Goal: Task Accomplishment & Management: Use online tool/utility

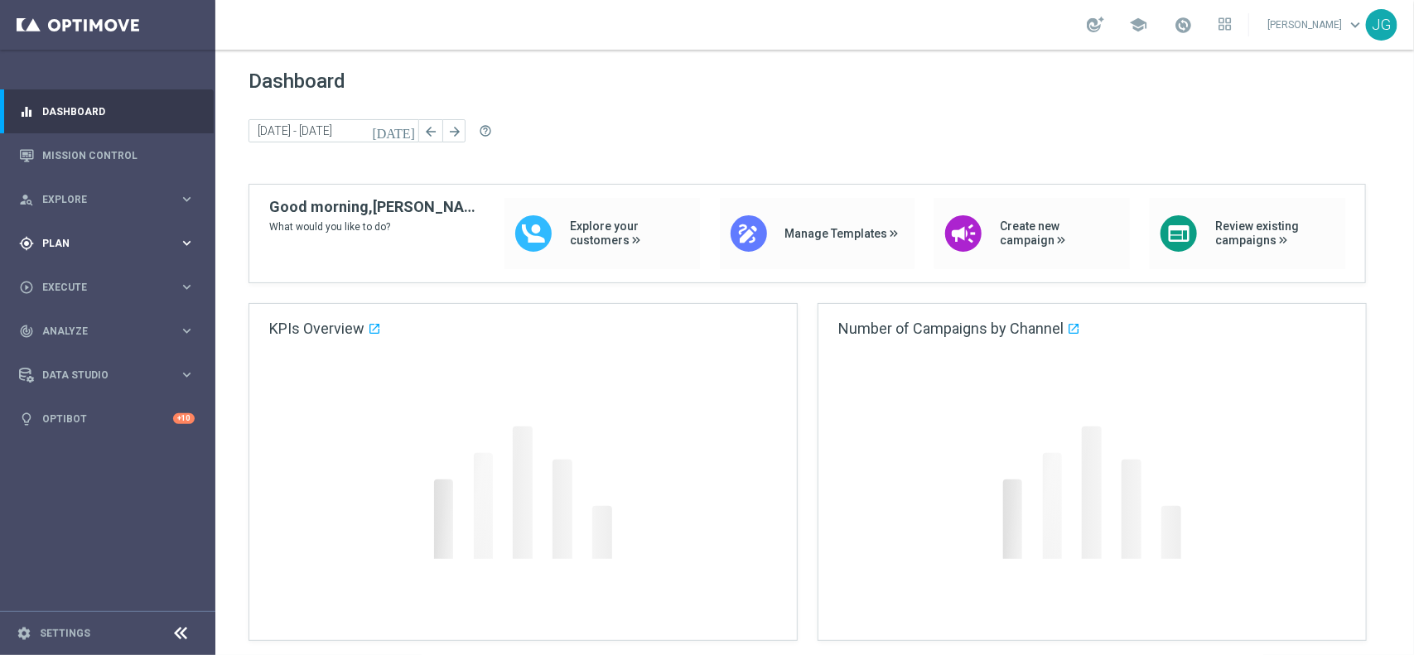
click at [124, 189] on div "person_search Explore keyboard_arrow_right" at bounding box center [107, 199] width 214 height 44
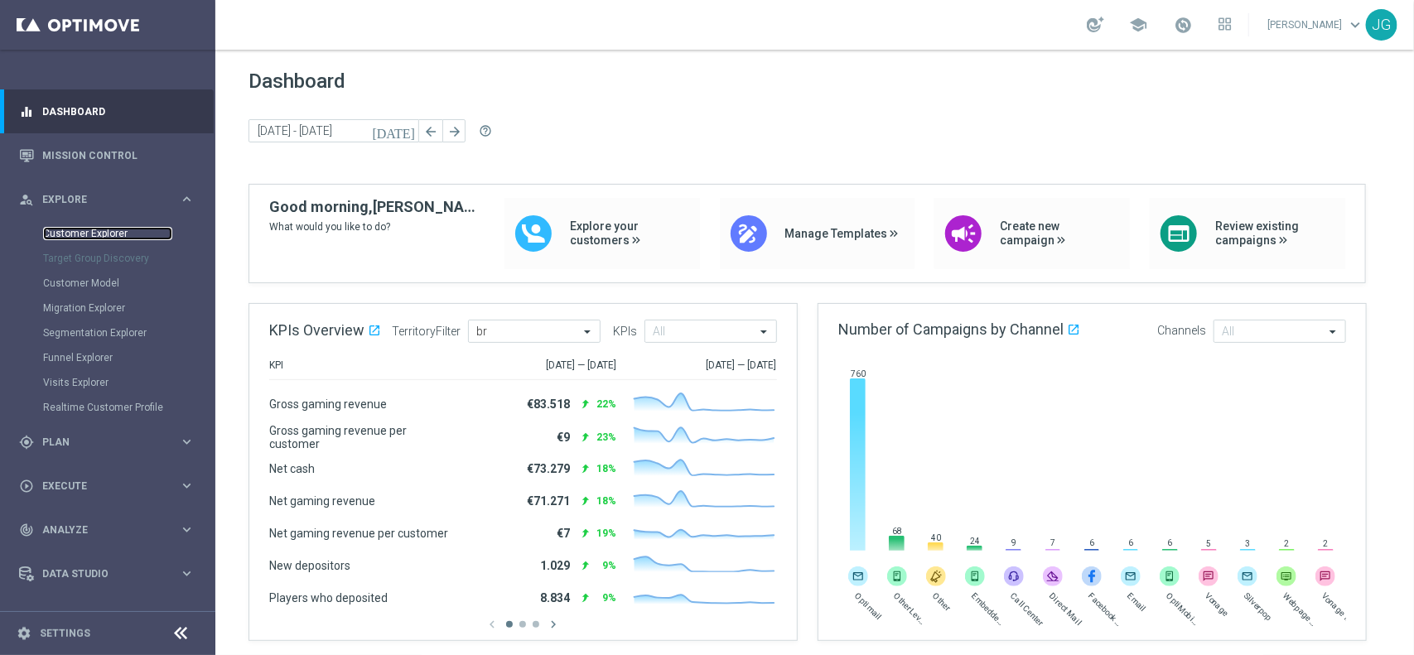
click at [114, 232] on link "Customer Explorer" at bounding box center [107, 233] width 129 height 13
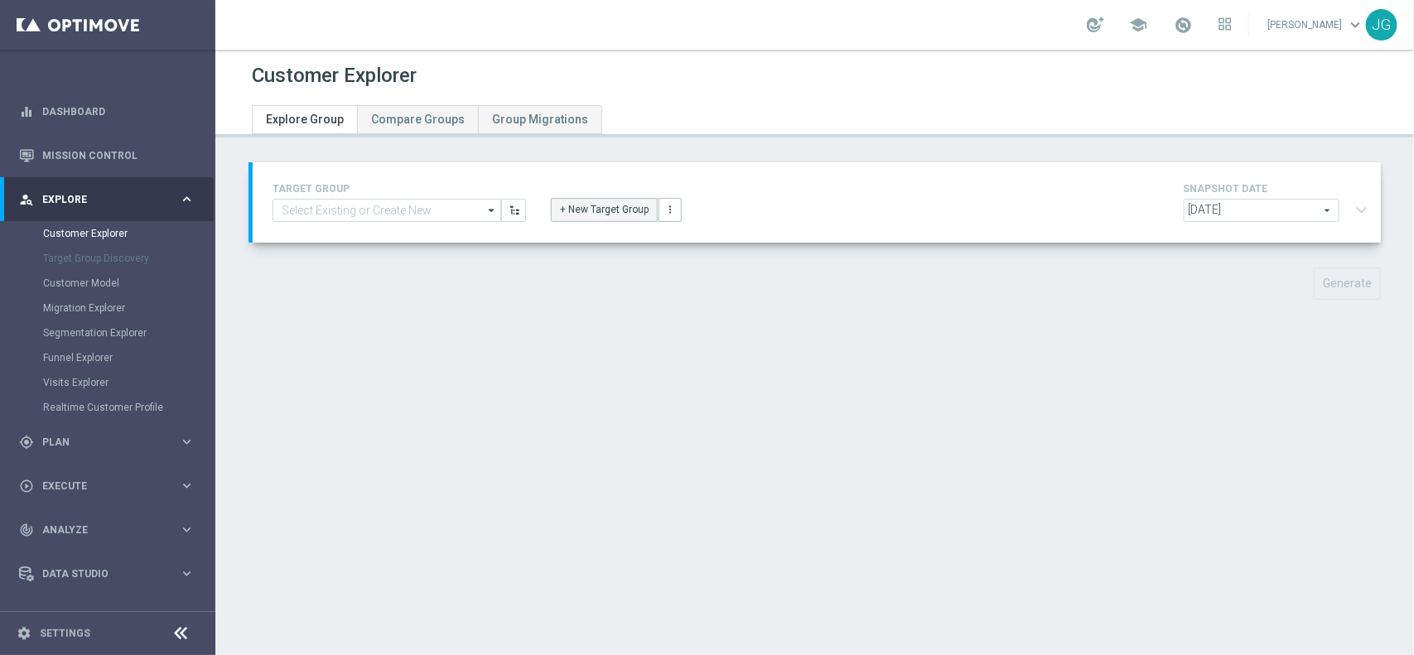
click at [589, 211] on button "+ New Target Group" at bounding box center [604, 209] width 107 height 23
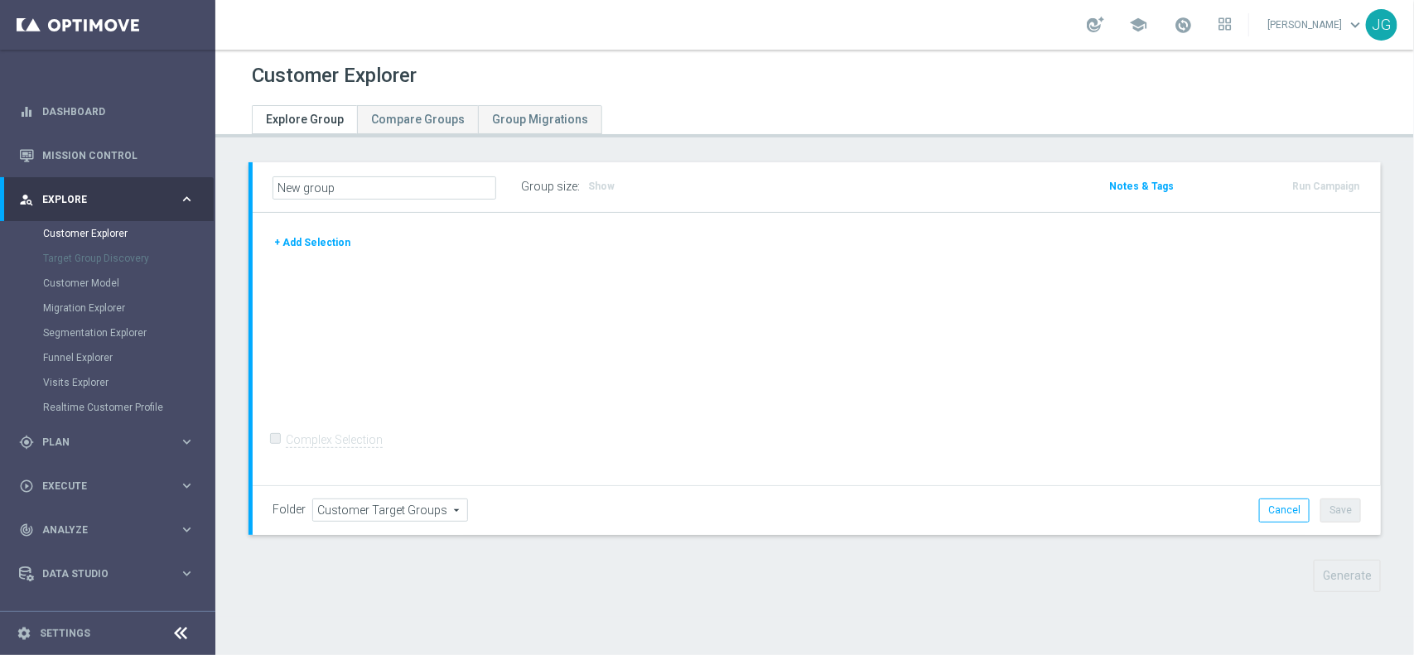
click at [321, 240] on button "+ Add Selection" at bounding box center [313, 243] width 80 height 18
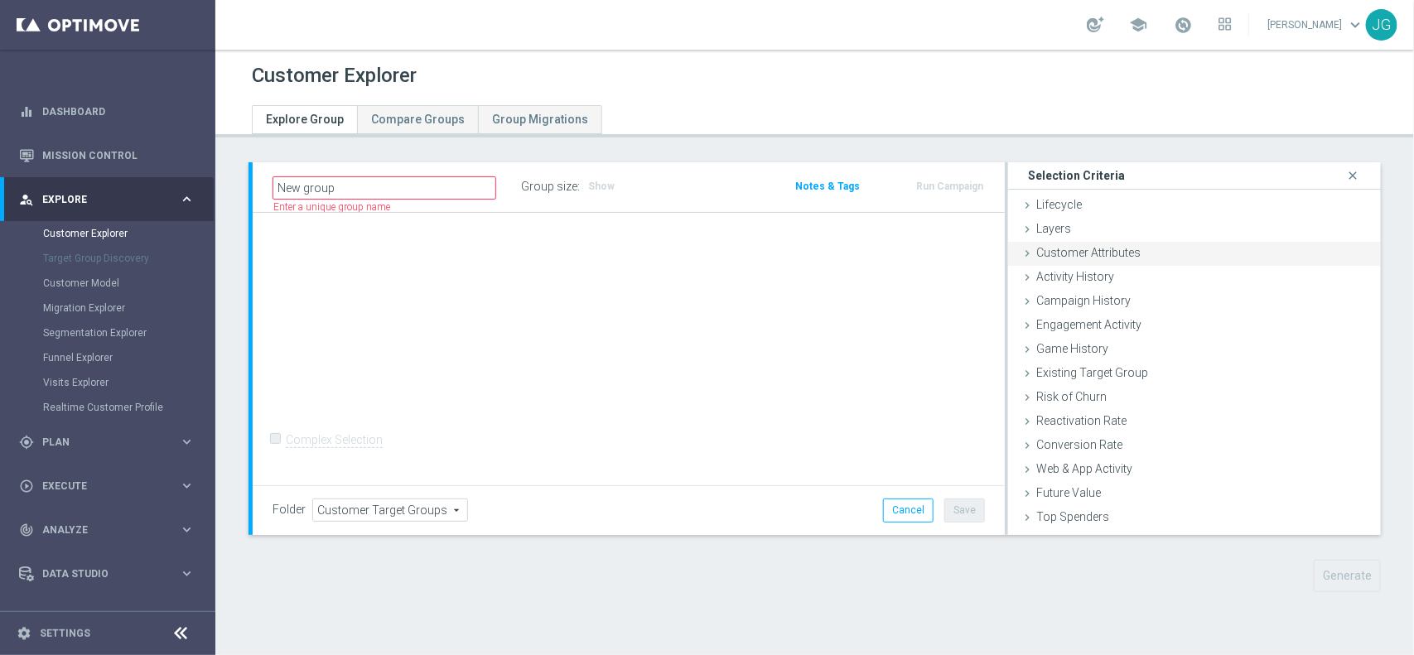
click at [1021, 251] on icon at bounding box center [1027, 253] width 13 height 13
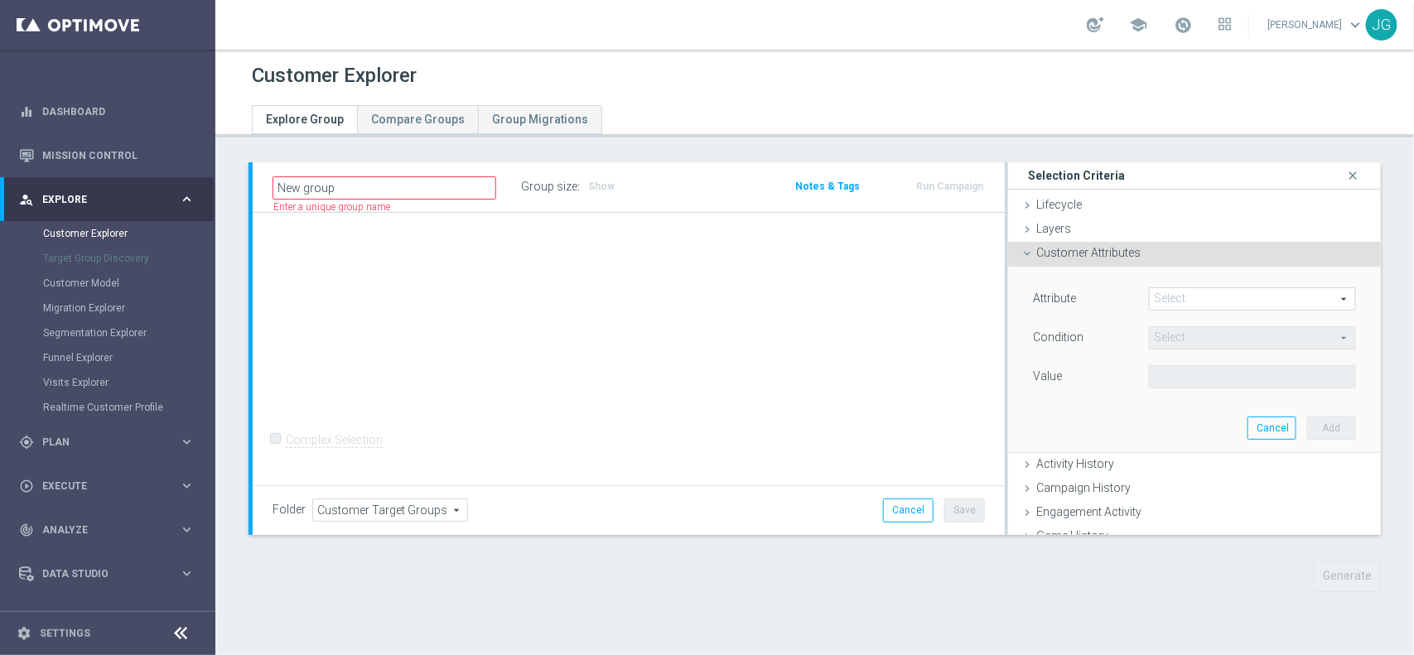
click at [1194, 296] on span at bounding box center [1252, 299] width 205 height 22
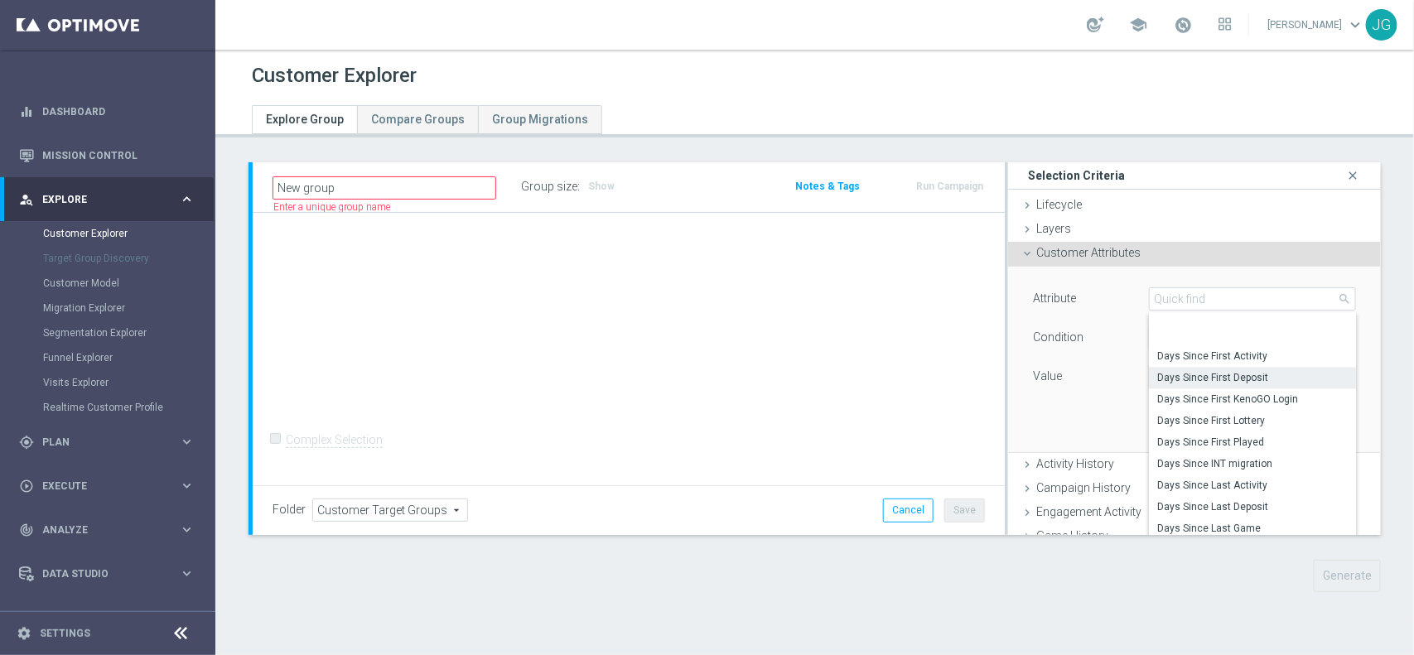
scroll to position [1756, 0]
click at [1257, 454] on span "Days Since Last Deposit" at bounding box center [1252, 457] width 191 height 13
type input "Days Since Last Deposit"
type input "="
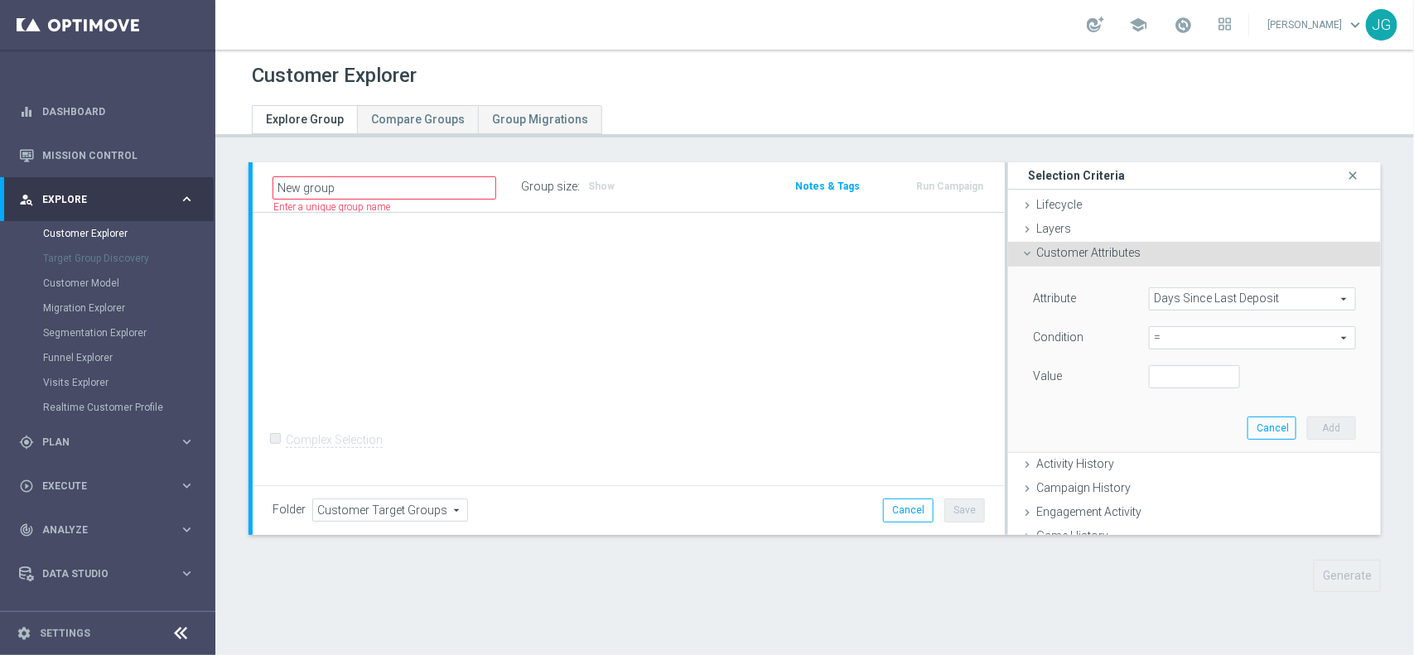
click at [1180, 334] on span "=" at bounding box center [1252, 338] width 205 height 22
click at [1021, 417] on div "Attribute Days Since Last Deposit Days Since Last Deposit arrow_drop_down searc…" at bounding box center [1195, 360] width 348 height 186
click at [1170, 369] on input "number" at bounding box center [1194, 376] width 91 height 23
type input "1"
click at [1310, 431] on button "Add" at bounding box center [1331, 428] width 49 height 23
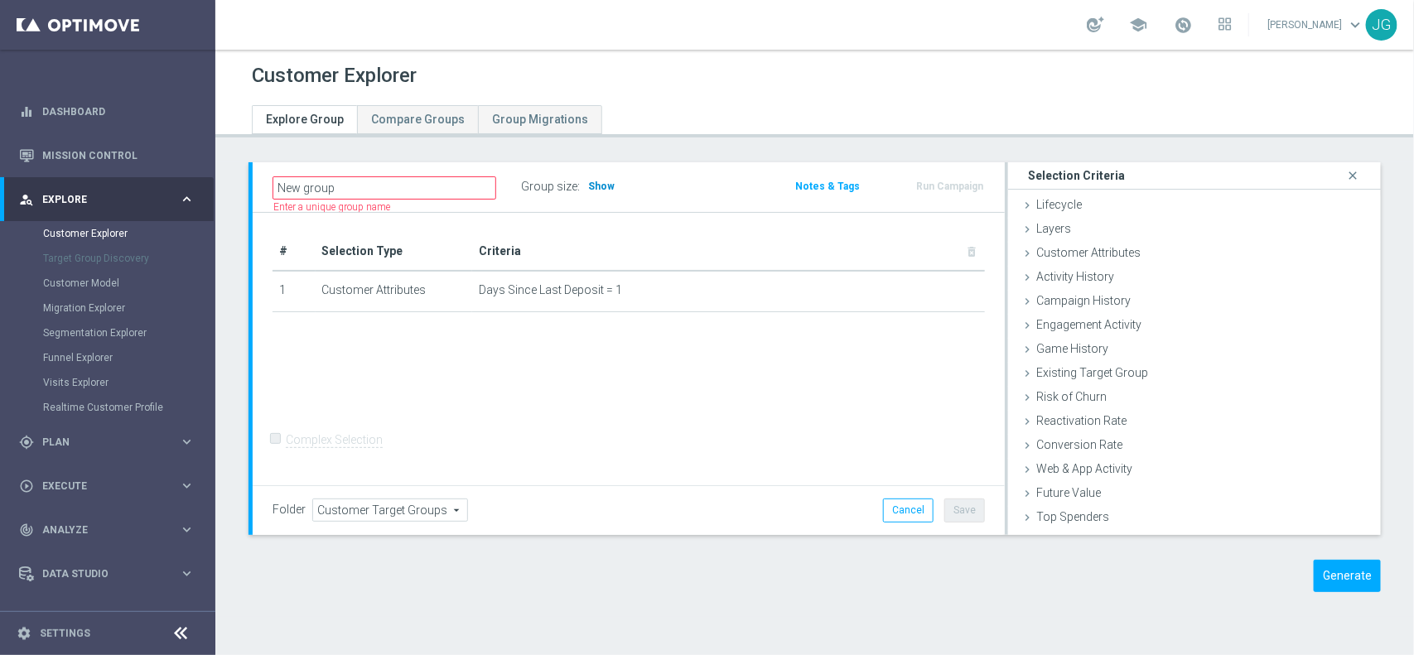
click at [606, 182] on span "Show" at bounding box center [601, 187] width 27 height 12
click at [939, 288] on icon "mode_edit" at bounding box center [945, 289] width 13 height 13
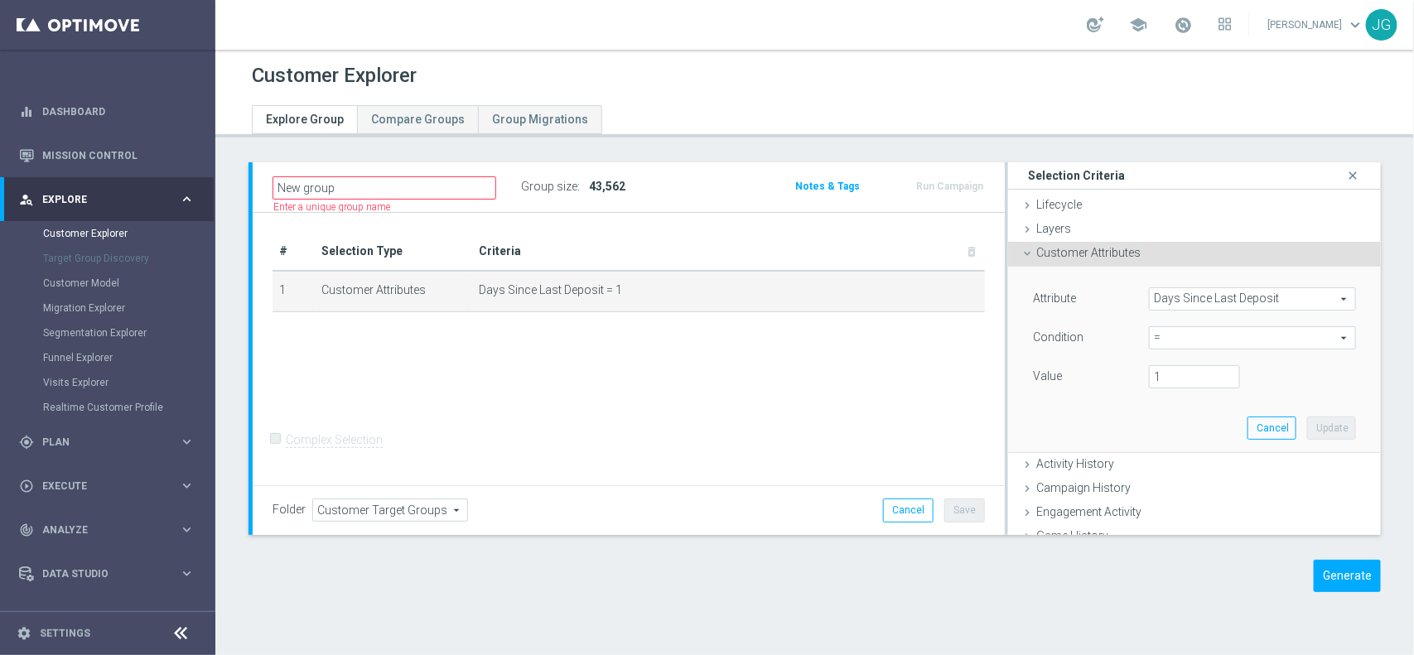
click at [1251, 298] on span "Days Since Last Deposit" at bounding box center [1252, 299] width 205 height 22
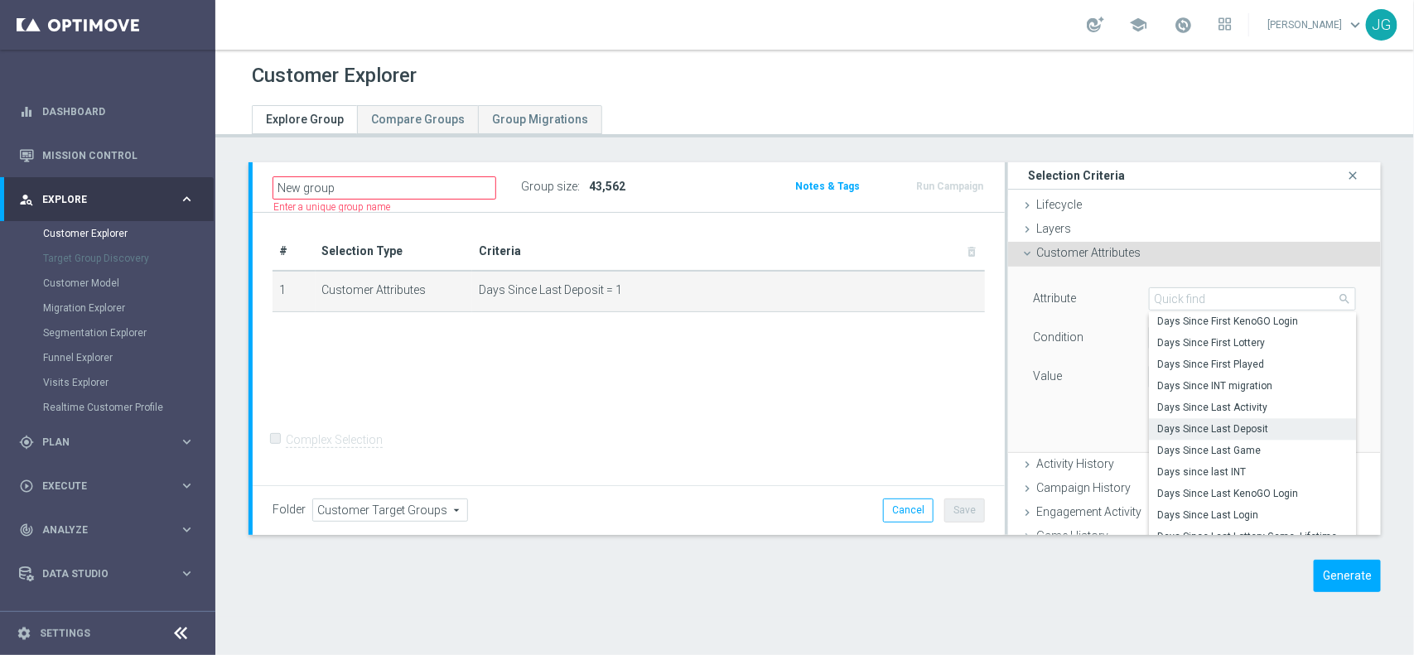
scroll to position [1785, 0]
click at [1218, 450] on span "Days Since Last Game" at bounding box center [1252, 448] width 191 height 13
type input "Days Since Last Game"
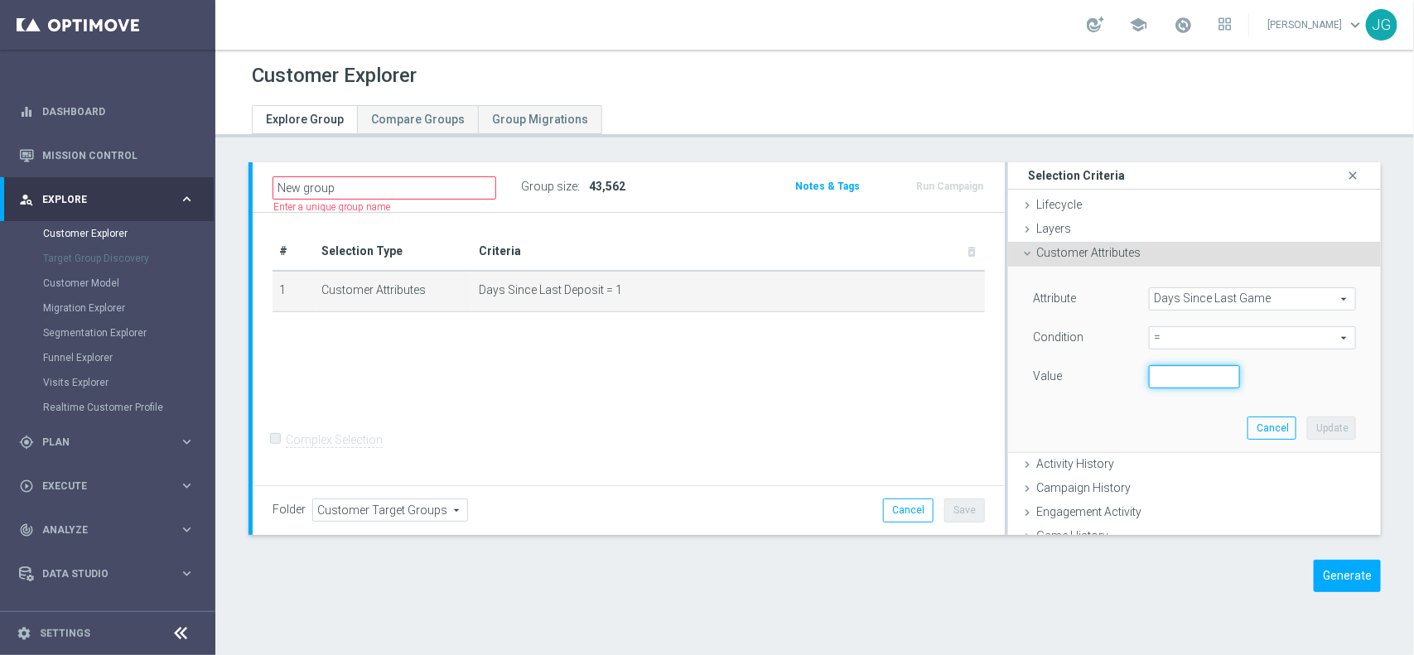
click at [1175, 379] on input "number" at bounding box center [1194, 376] width 91 height 23
type input "1"
click at [1307, 424] on button "Update" at bounding box center [1331, 428] width 49 height 23
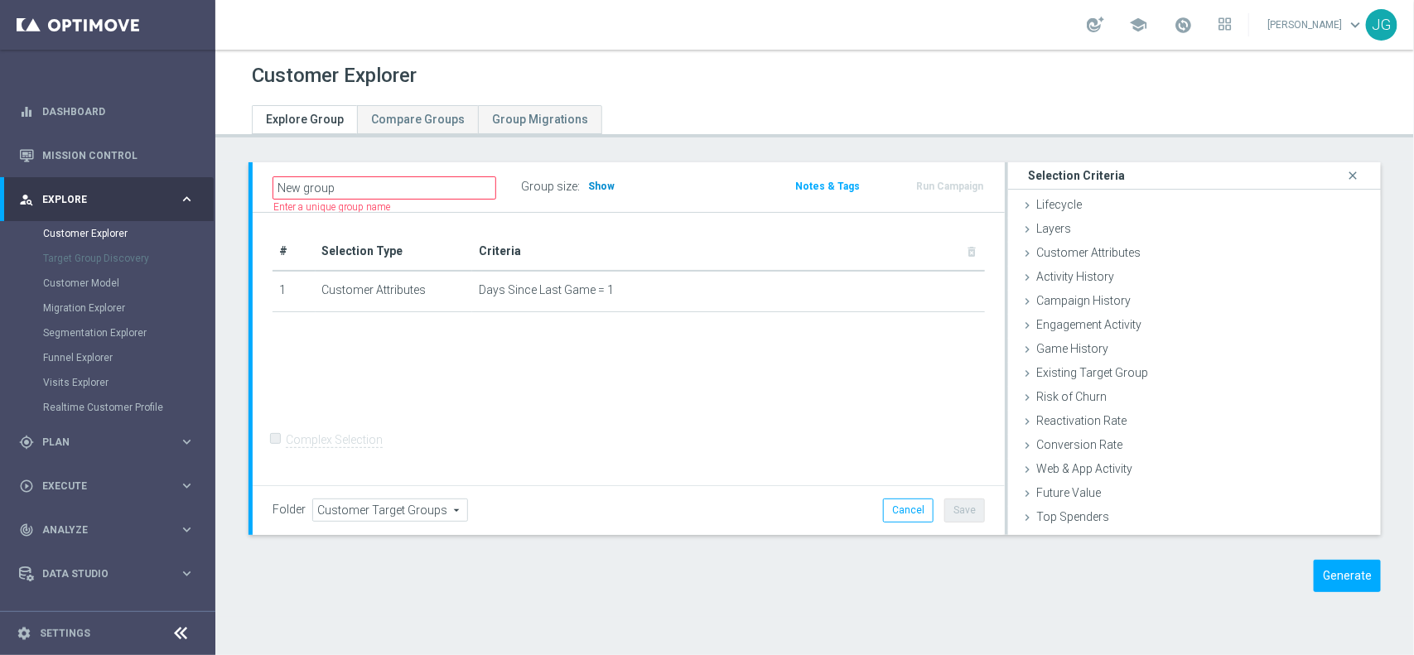
click at [599, 182] on span "Show" at bounding box center [601, 187] width 27 height 12
click at [939, 287] on icon "mode_edit" at bounding box center [945, 289] width 13 height 13
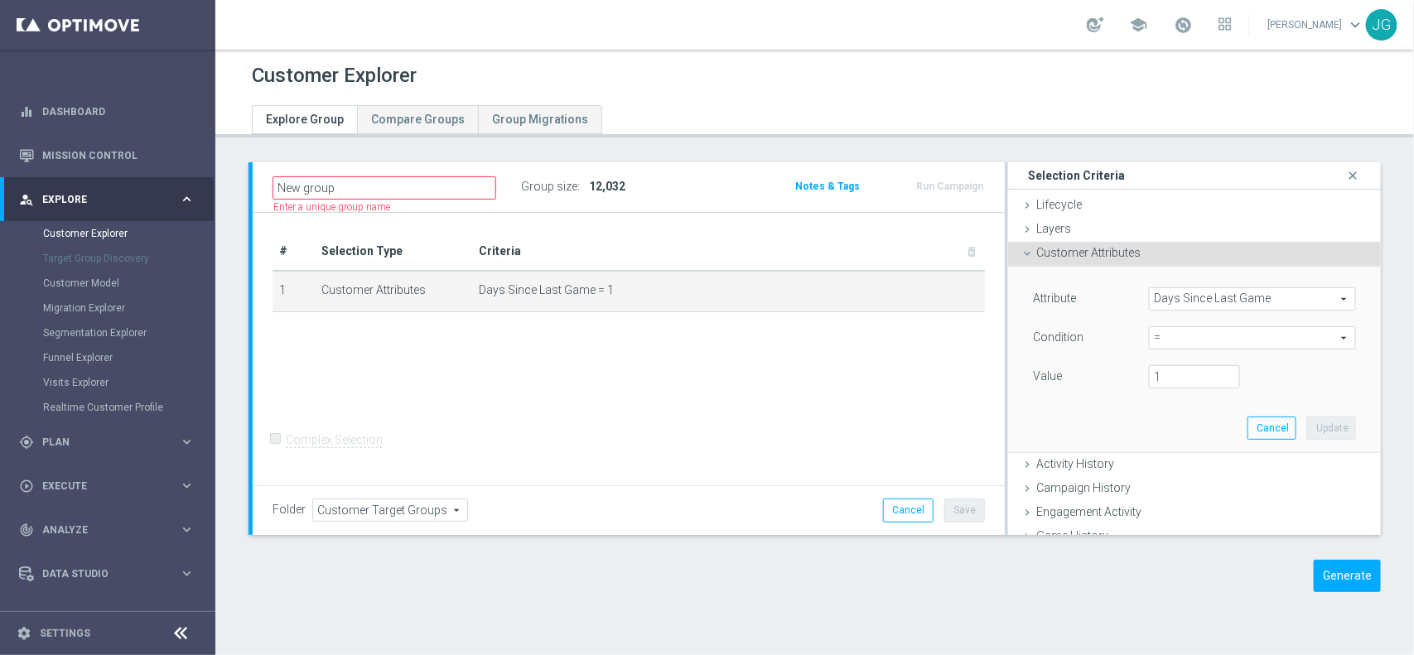
click at [1266, 297] on span "Days Since Last Game" at bounding box center [1252, 299] width 205 height 22
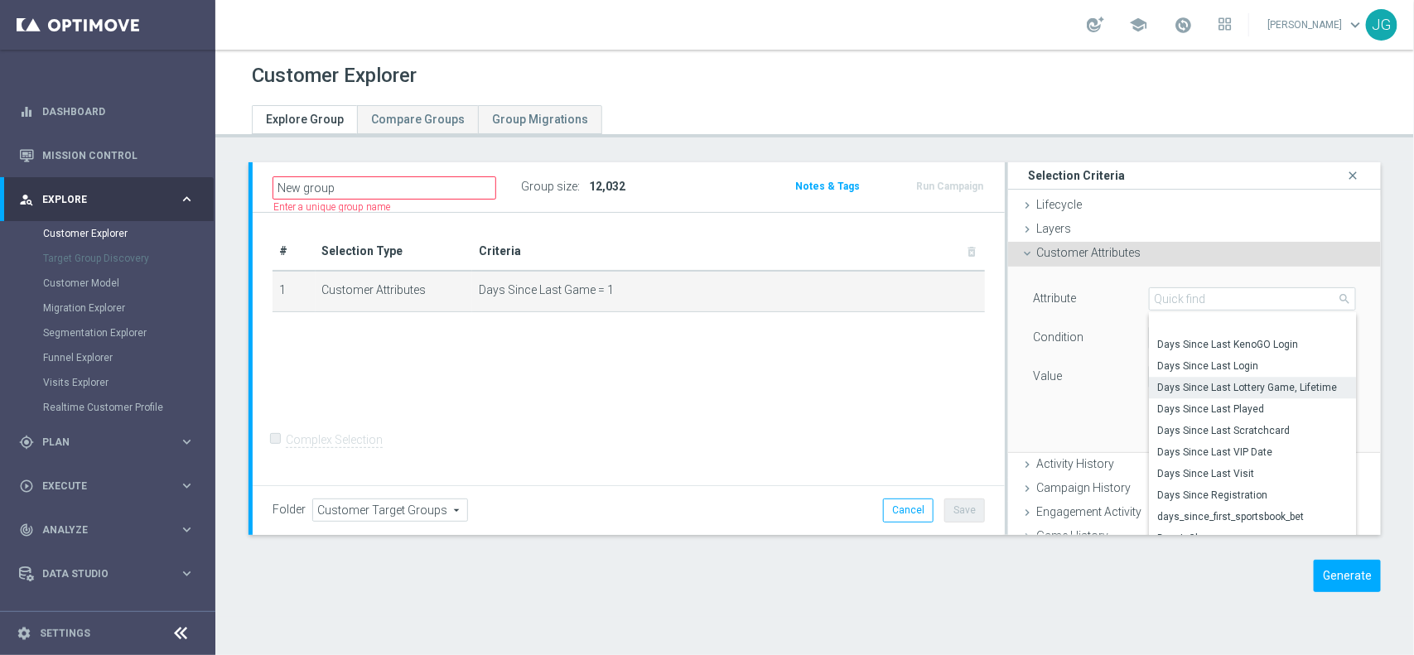
scroll to position [1874, 0]
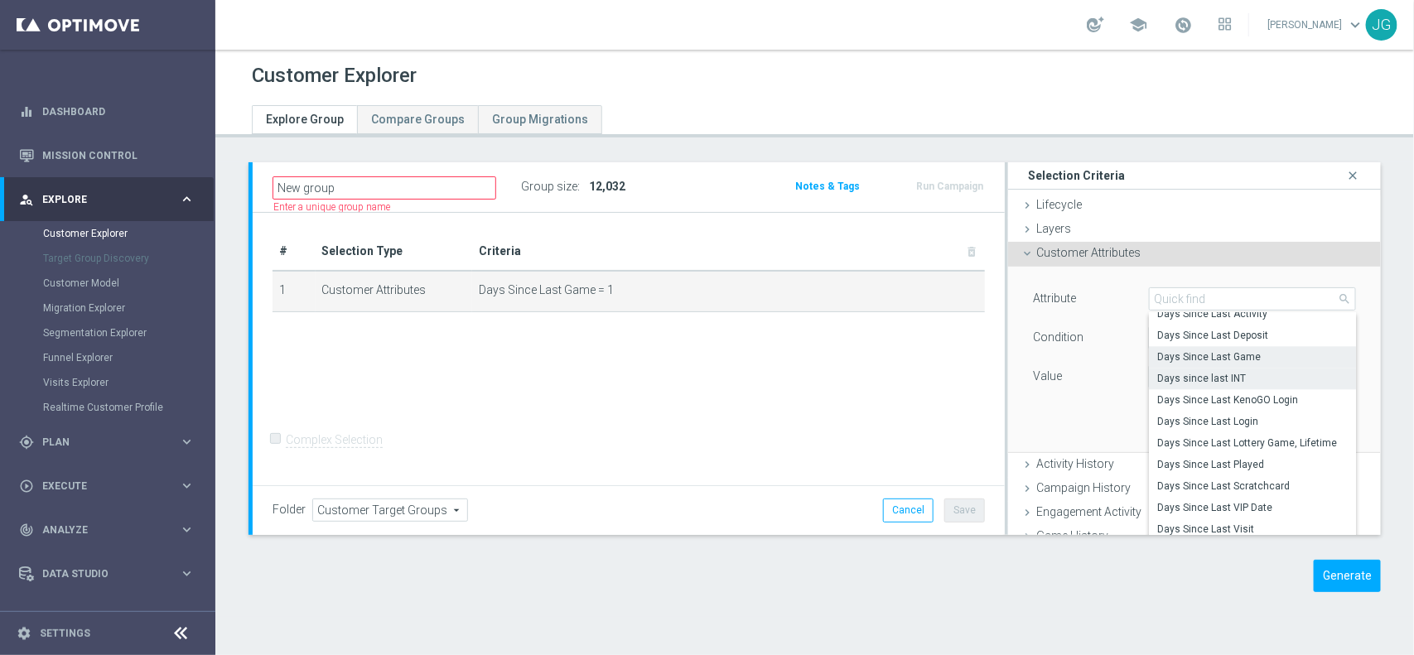
click at [1237, 378] on span "Days since last INT" at bounding box center [1252, 378] width 191 height 13
type input "Days since last INT"
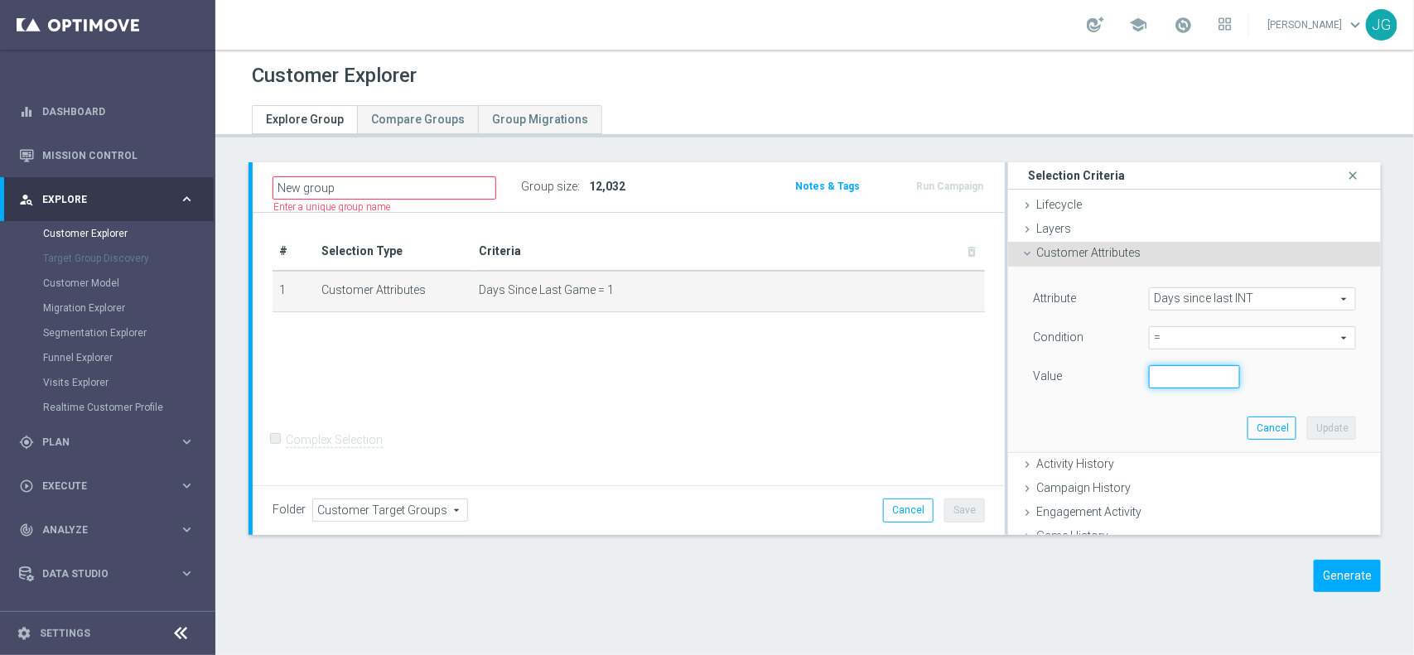
click at [1187, 373] on input "number" at bounding box center [1194, 376] width 91 height 23
type input "1"
click at [1307, 427] on button "Update" at bounding box center [1331, 428] width 49 height 23
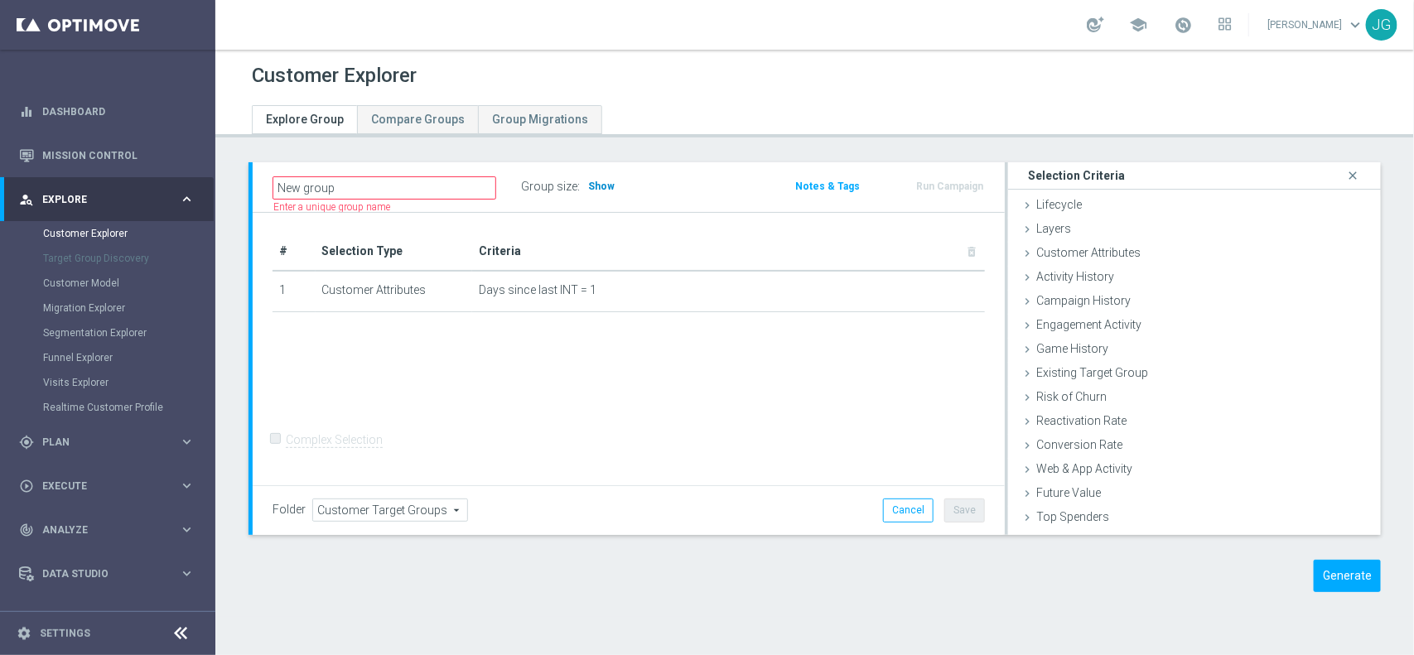
click at [599, 193] on h3 "Show" at bounding box center [601, 186] width 30 height 18
click at [939, 295] on icon "mode_edit" at bounding box center [945, 289] width 13 height 13
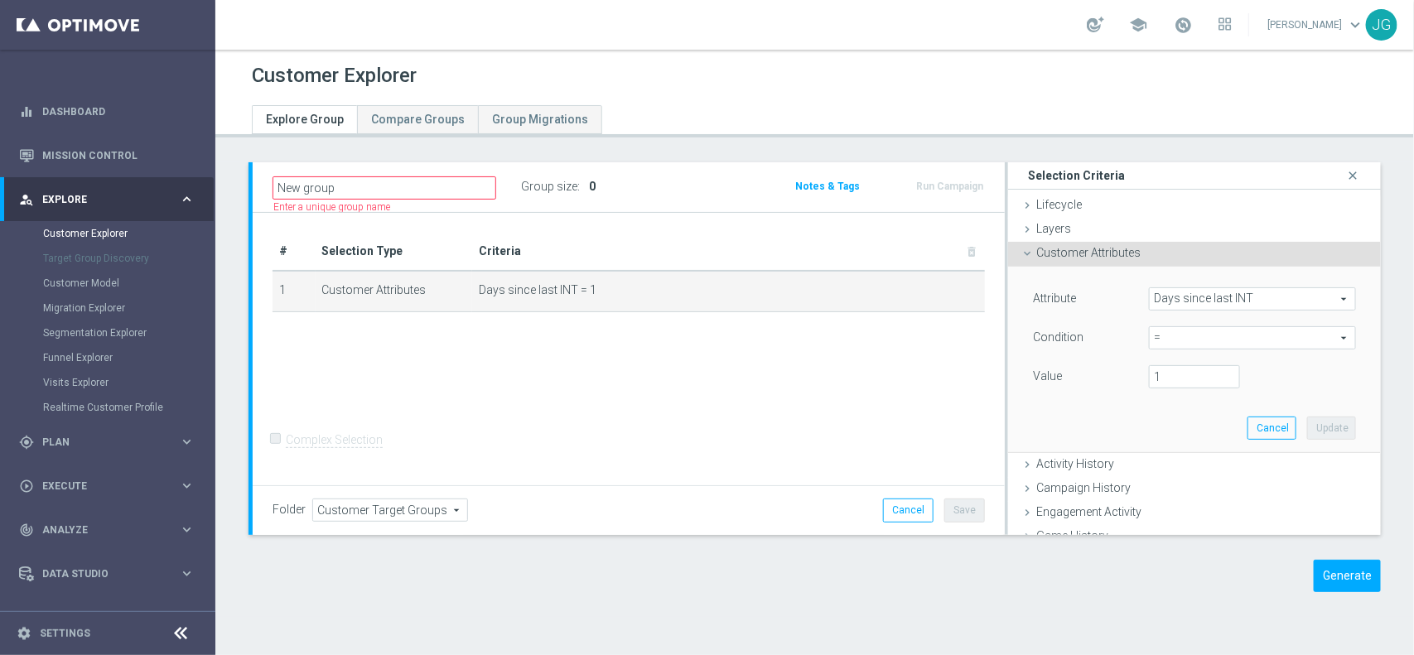
click at [1181, 332] on span "=" at bounding box center [1252, 338] width 205 height 22
click at [1174, 461] on label ">=" at bounding box center [1252, 471] width 207 height 22
type input ">="
click at [1170, 378] on input "number" at bounding box center [1194, 376] width 91 height 23
type input "1"
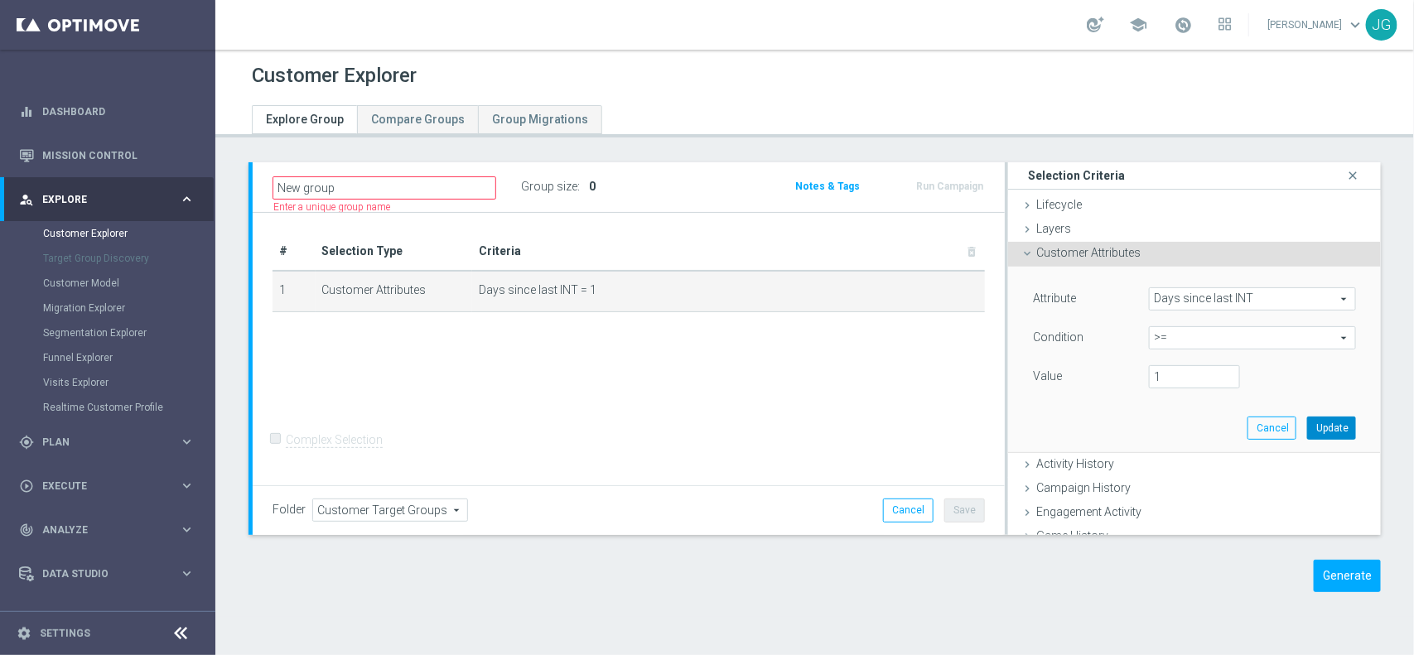
click at [1307, 425] on button "Update" at bounding box center [1331, 428] width 49 height 23
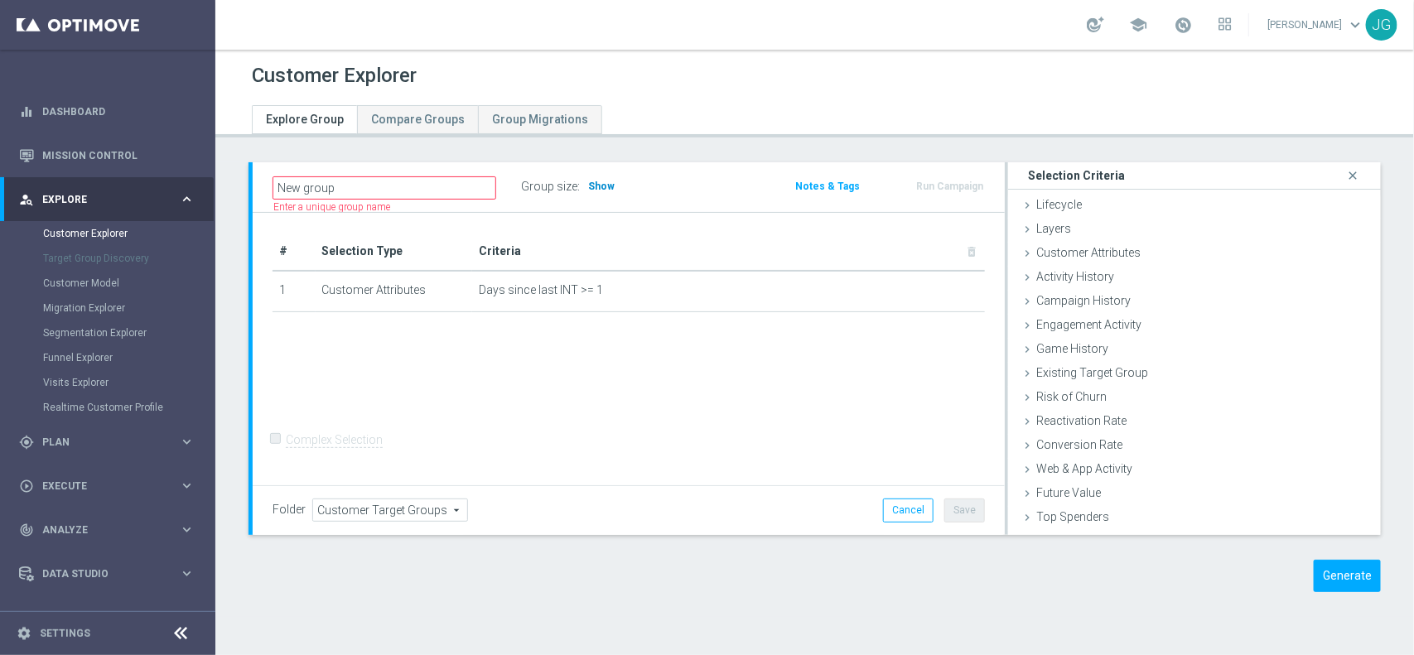
click at [601, 182] on span "Show" at bounding box center [601, 187] width 27 height 12
click at [939, 288] on icon "mode_edit" at bounding box center [945, 289] width 13 height 13
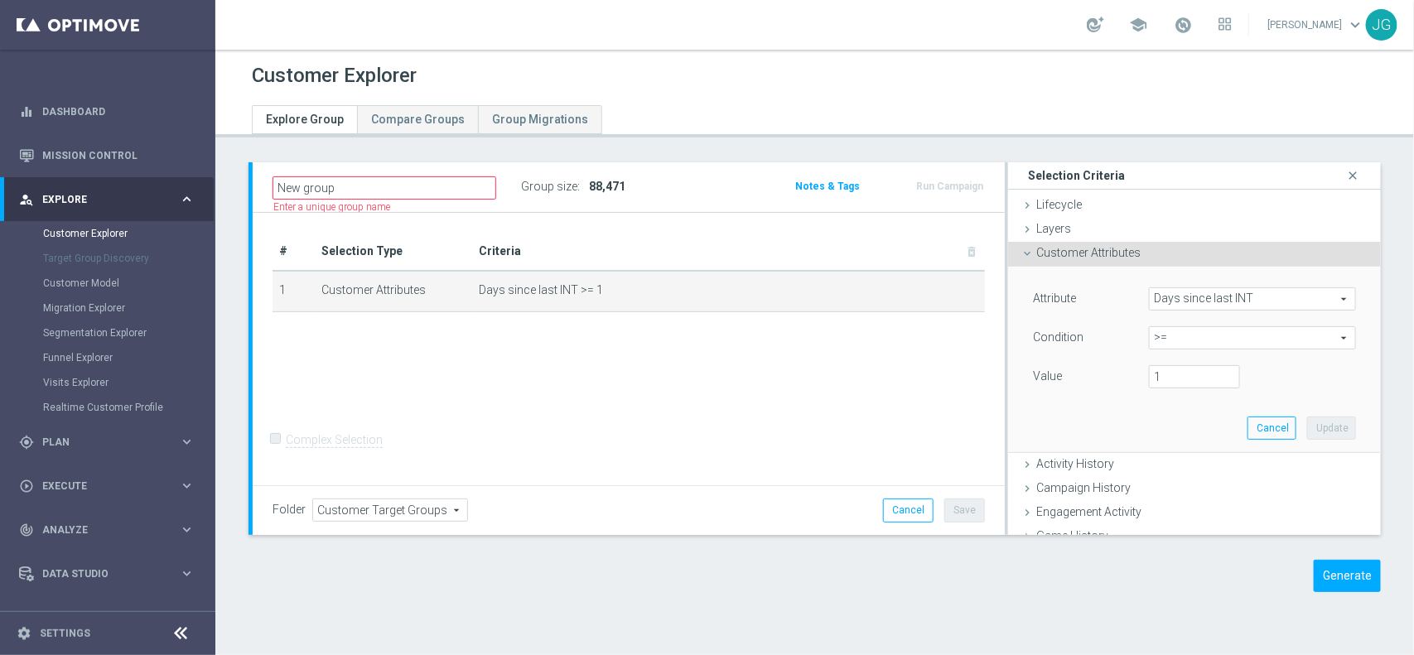
click at [1289, 300] on span "Days since last INT" at bounding box center [1252, 299] width 205 height 22
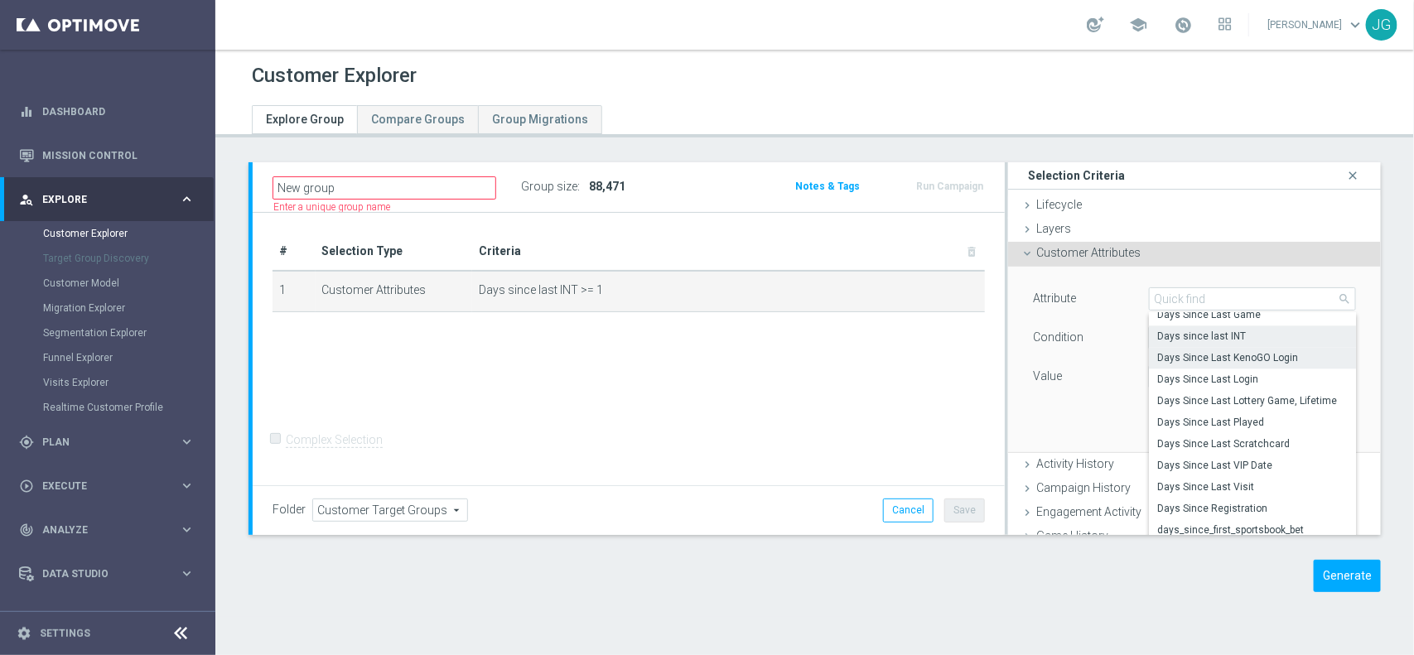
click at [1237, 358] on span "Days Since Last KenoGO Login" at bounding box center [1252, 357] width 191 height 13
type input "Days Since Last KenoGO Login"
type input "="
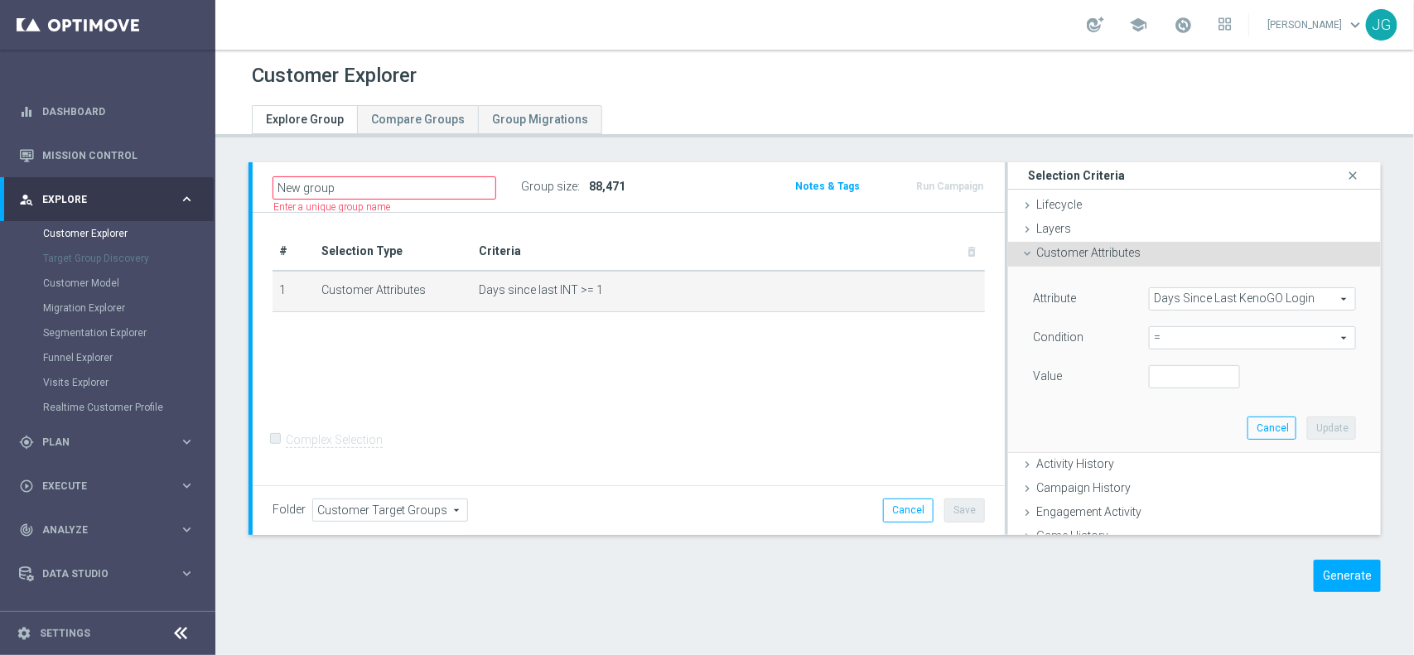
click at [1181, 337] on span "=" at bounding box center [1252, 338] width 205 height 22
click at [1176, 466] on span ">=" at bounding box center [1252, 470] width 191 height 13
type input ">="
click at [1165, 379] on input "number" at bounding box center [1194, 376] width 91 height 23
type input "1"
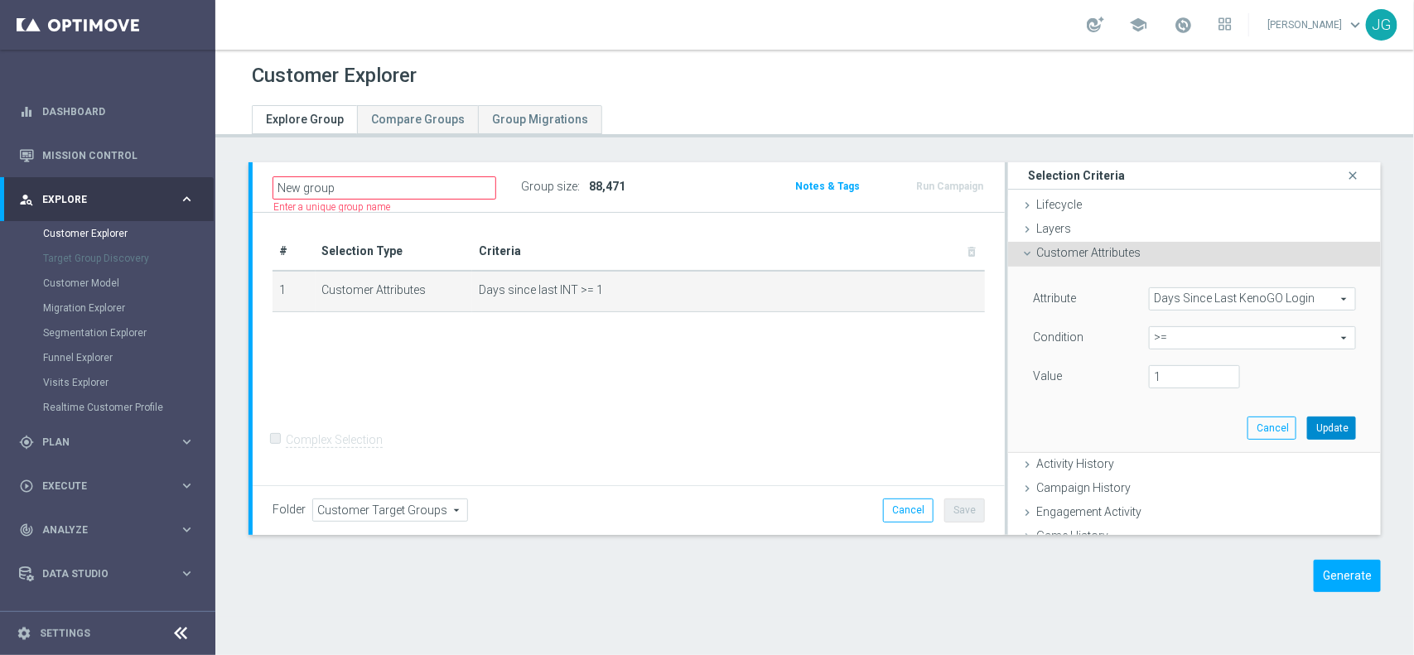
click at [1307, 429] on button "Update" at bounding box center [1331, 428] width 49 height 23
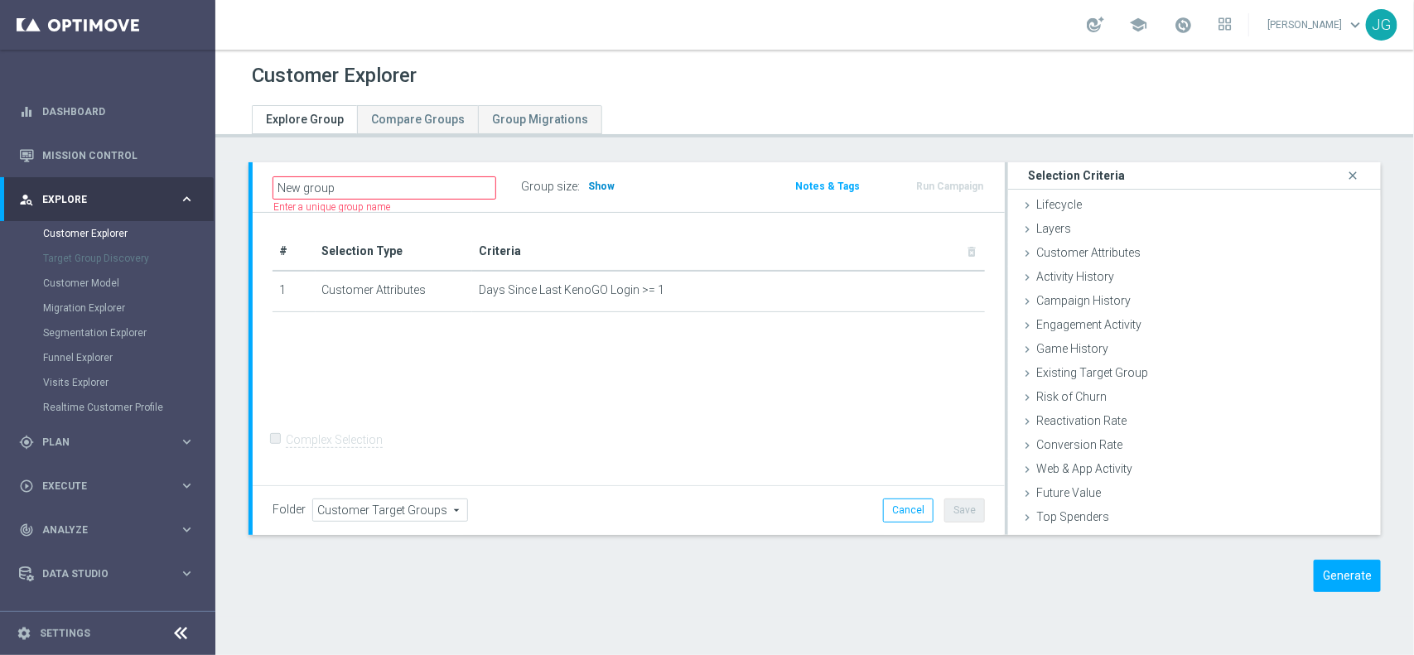
click at [596, 185] on span "Show" at bounding box center [601, 187] width 27 height 12
click at [939, 291] on icon "mode_edit" at bounding box center [945, 289] width 13 height 13
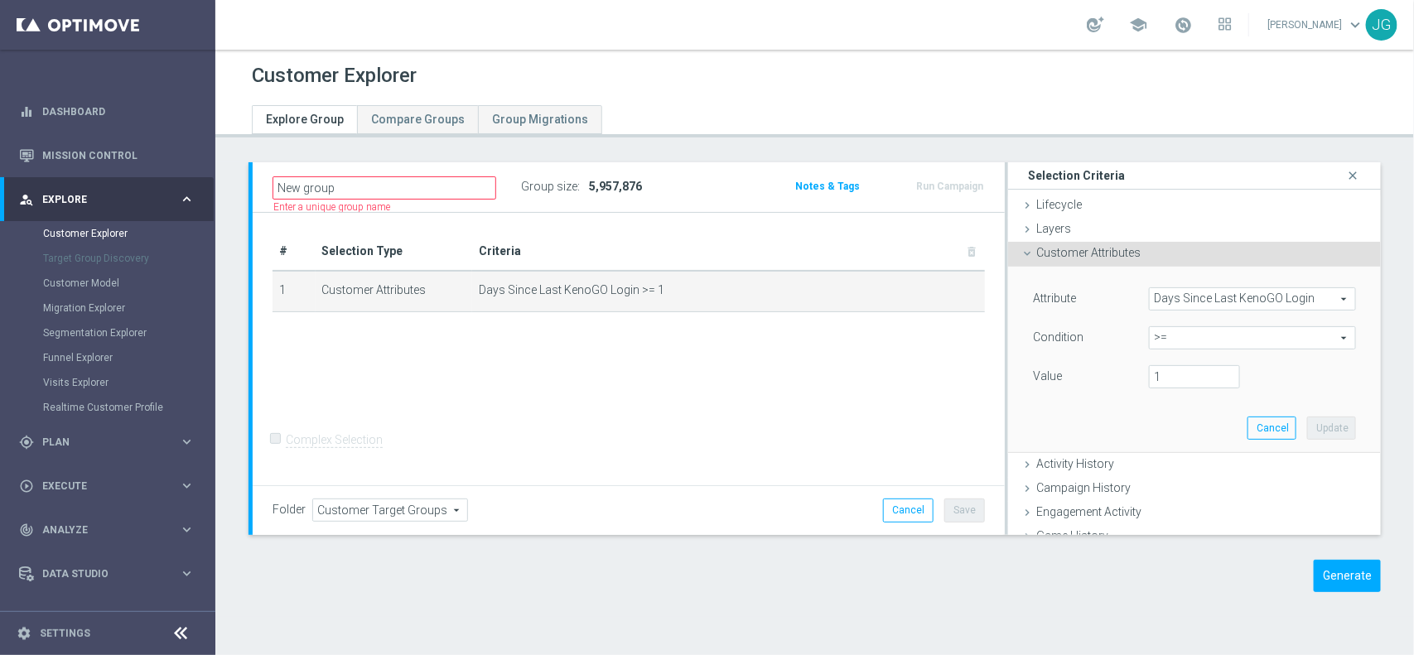
click at [1185, 305] on span "Days Since Last KenoGO Login" at bounding box center [1252, 299] width 205 height 22
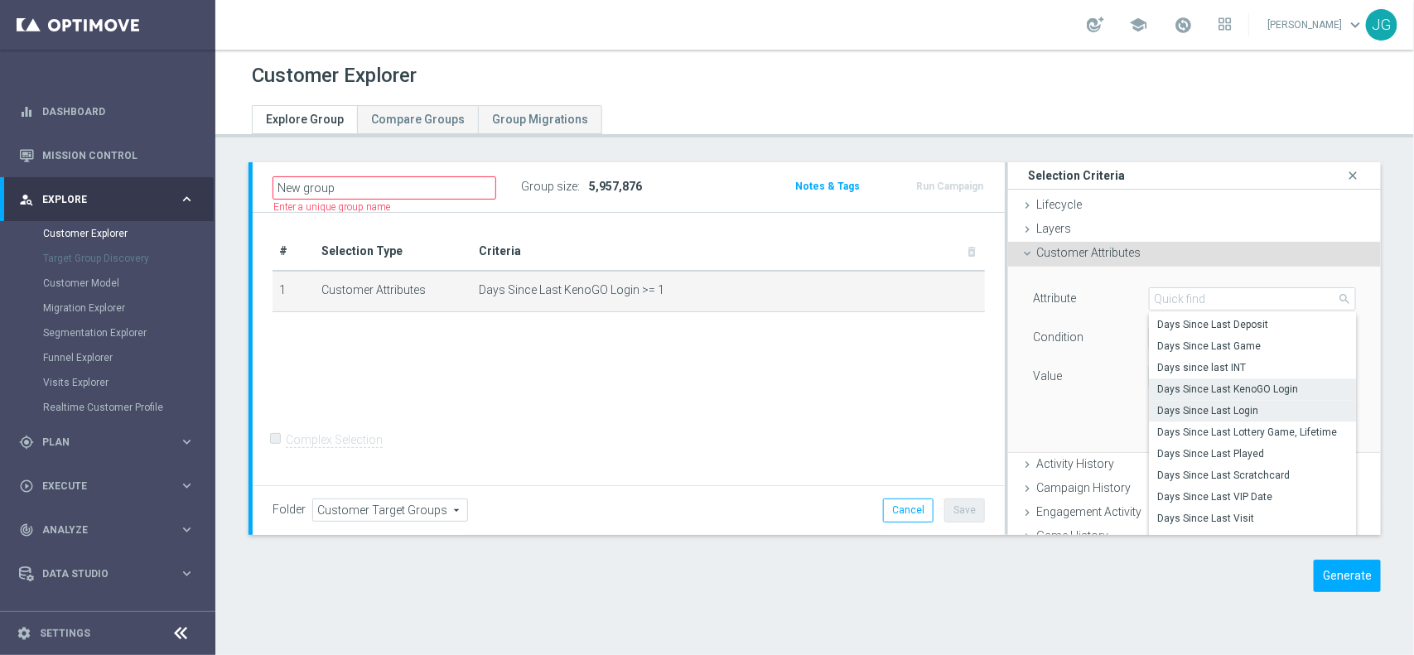
scroll to position [1884, 0]
click at [1175, 413] on span "Days Since Last Login" at bounding box center [1252, 410] width 191 height 13
type input "Days Since Last Login"
type input "="
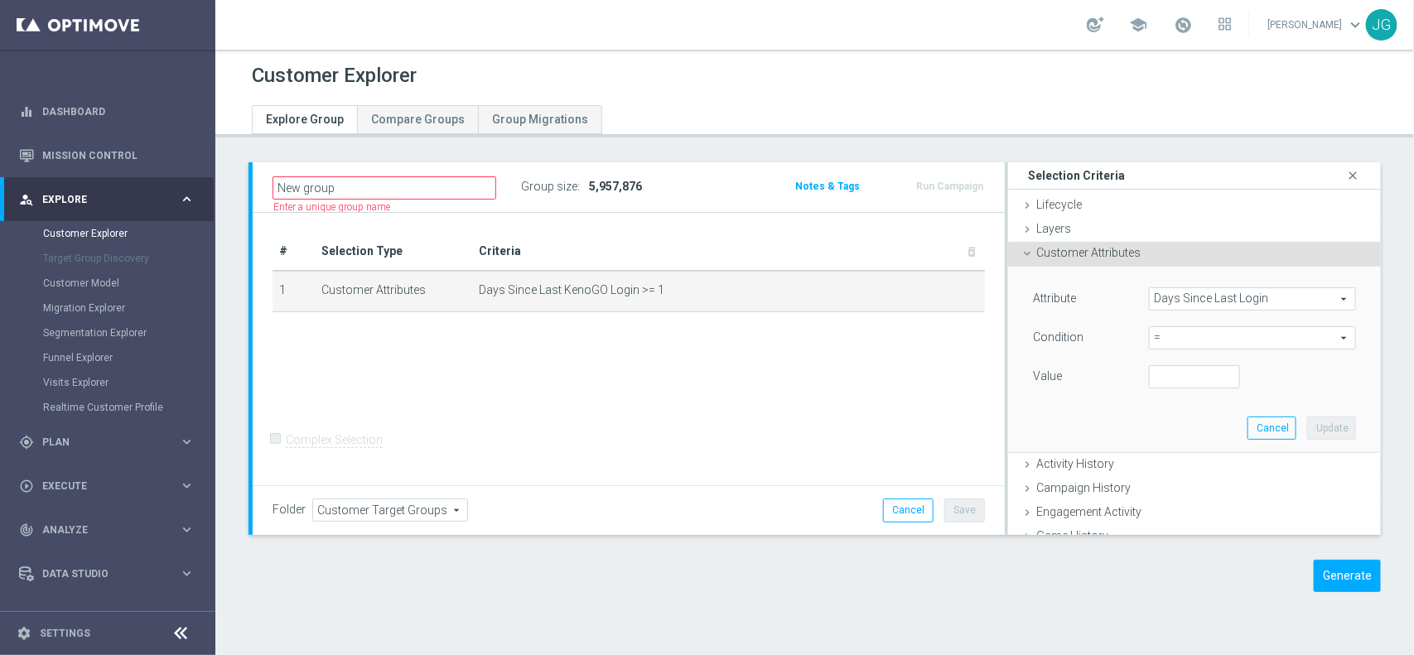
scroll to position [0, 0]
click at [1169, 344] on span "=" at bounding box center [1252, 338] width 205 height 22
click at [1021, 448] on div "Attribute Days Since Last Login Days Since Last Login arrow_drop_down search Co…" at bounding box center [1195, 360] width 348 height 186
click at [1165, 379] on input "number" at bounding box center [1194, 376] width 91 height 23
type input "0"
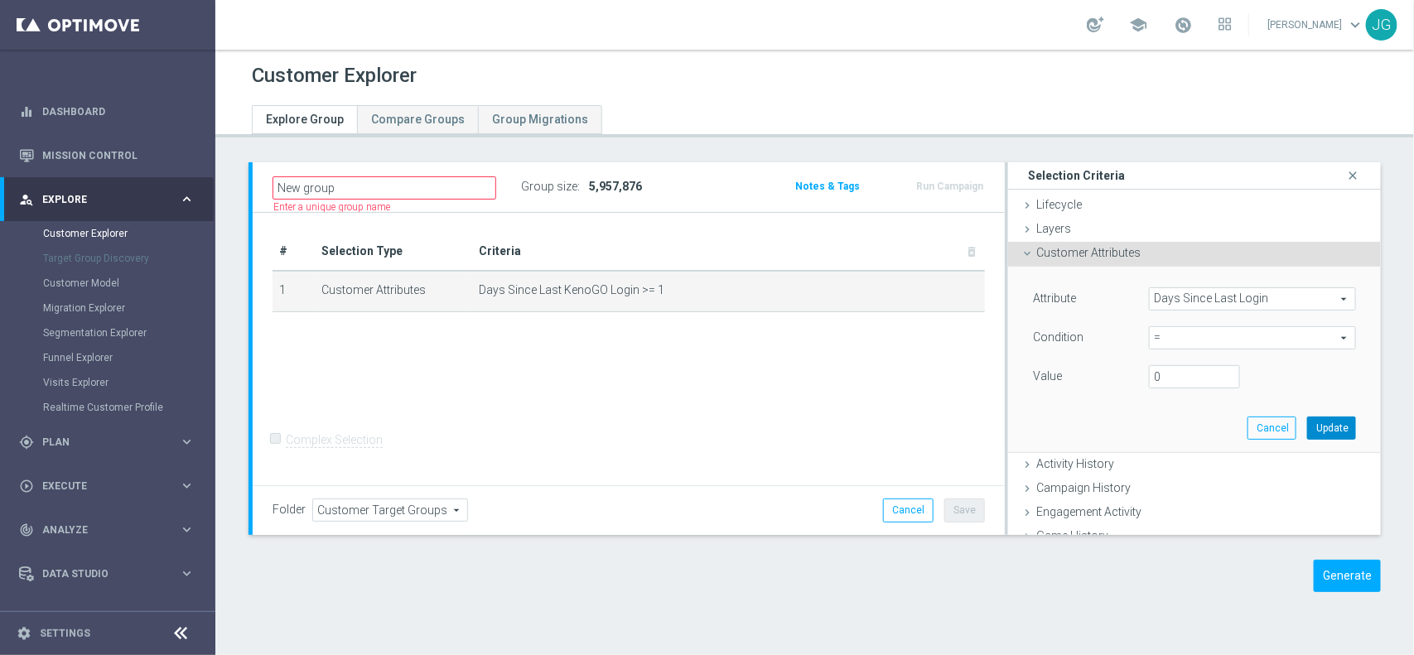
click at [1307, 427] on button "Update" at bounding box center [1331, 428] width 49 height 23
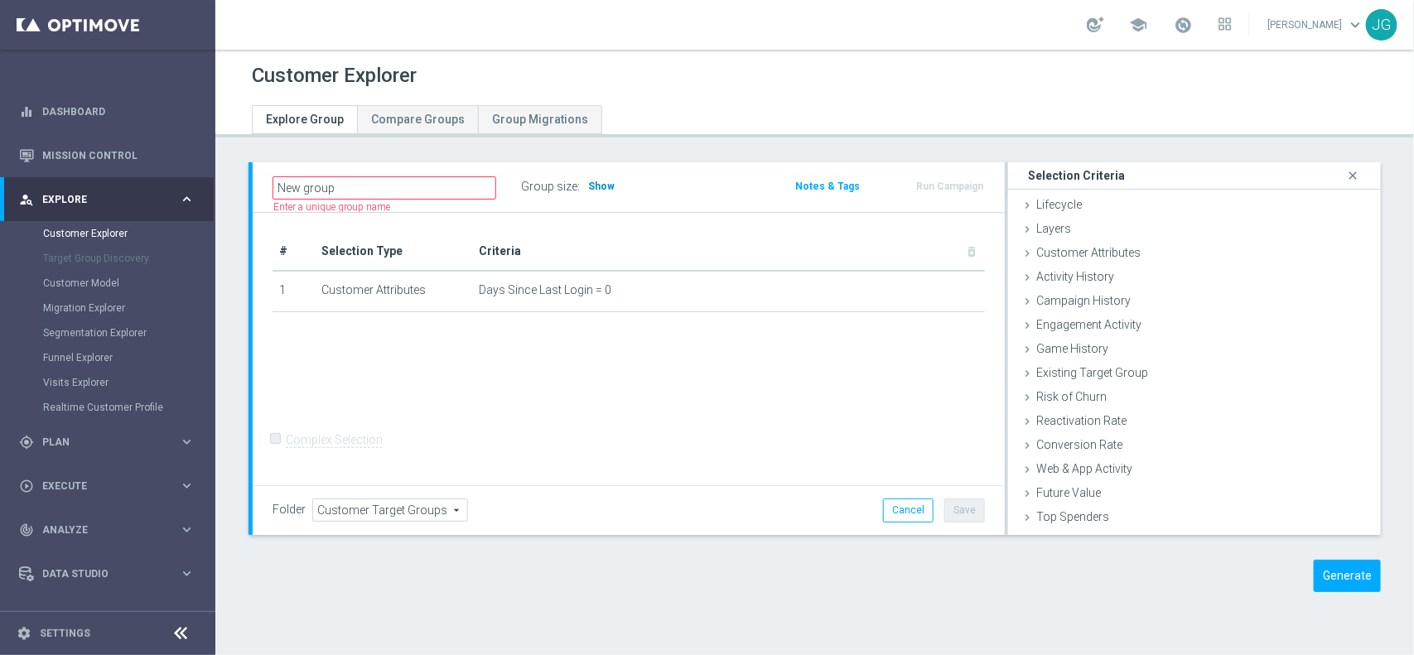
click at [607, 184] on span "Show" at bounding box center [601, 187] width 27 height 12
click at [939, 284] on icon "mode_edit" at bounding box center [945, 289] width 13 height 13
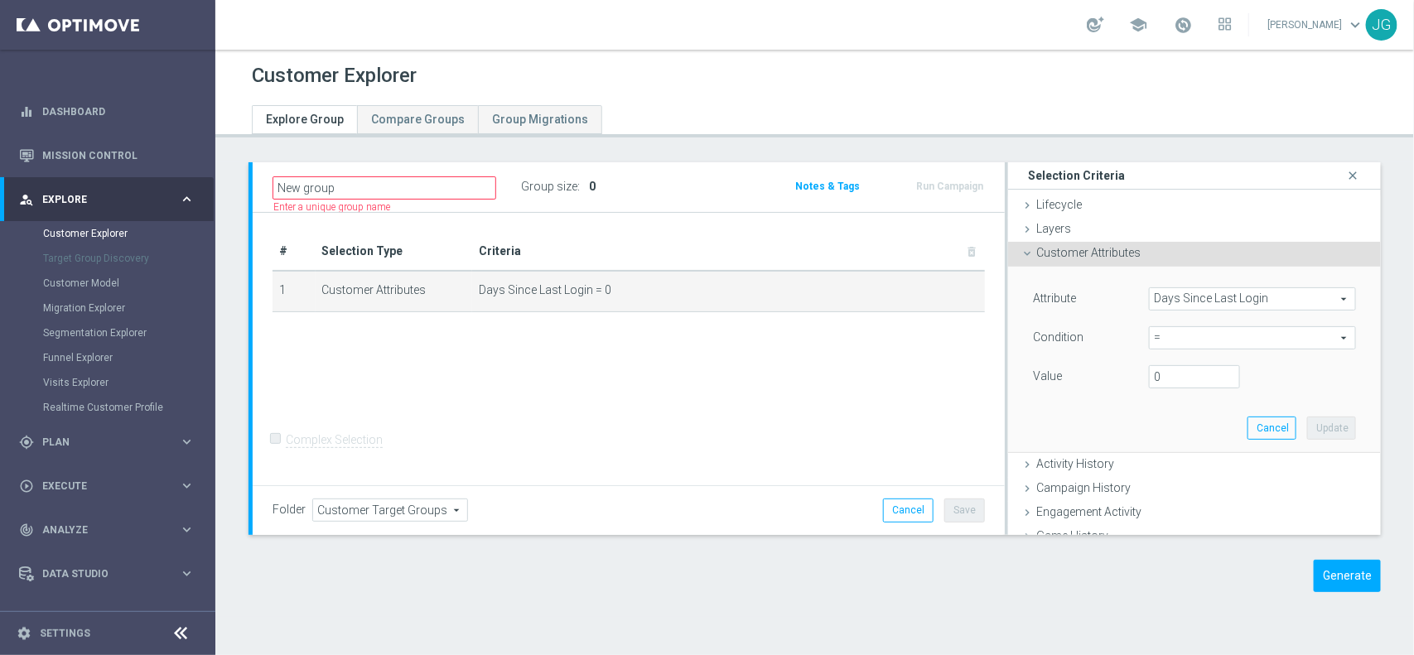
click at [1232, 334] on span "=" at bounding box center [1252, 338] width 205 height 22
click at [1173, 461] on label ">=" at bounding box center [1252, 471] width 207 height 22
type input ">="
click at [1176, 374] on input "number" at bounding box center [1194, 376] width 91 height 23
type input "1"
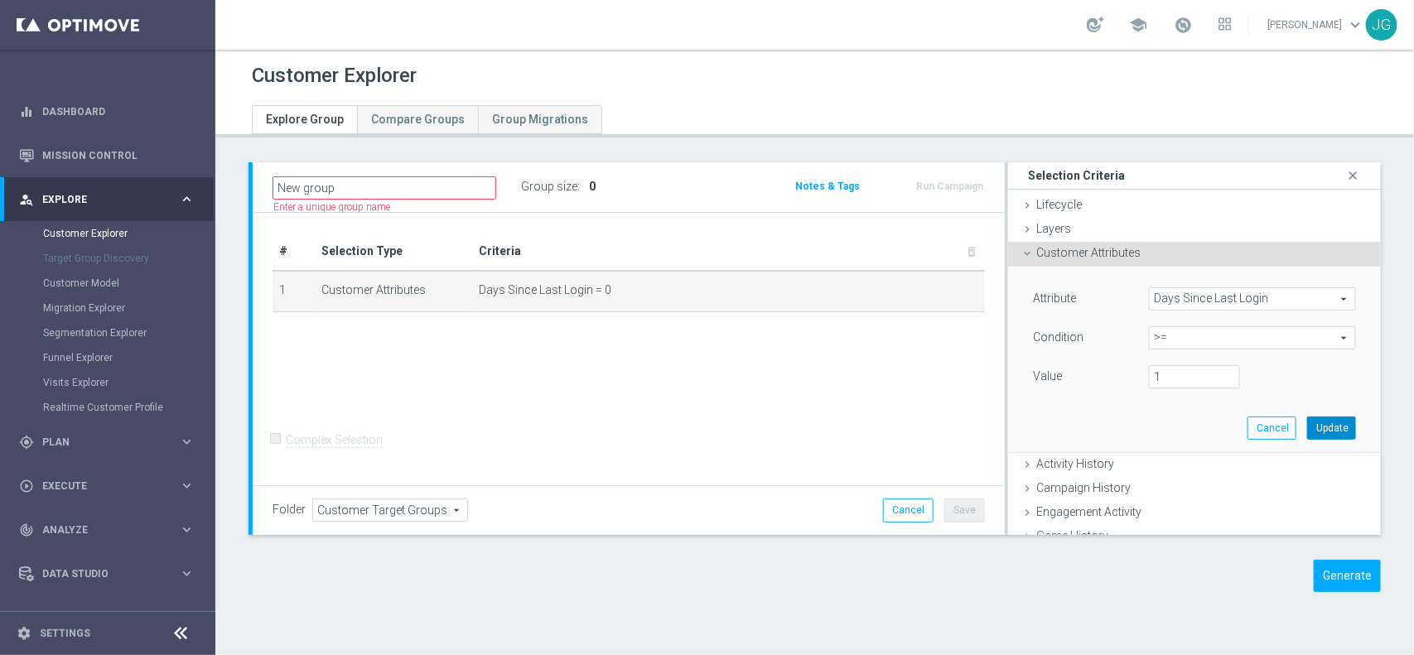
click at [1307, 424] on button "Update" at bounding box center [1331, 428] width 49 height 23
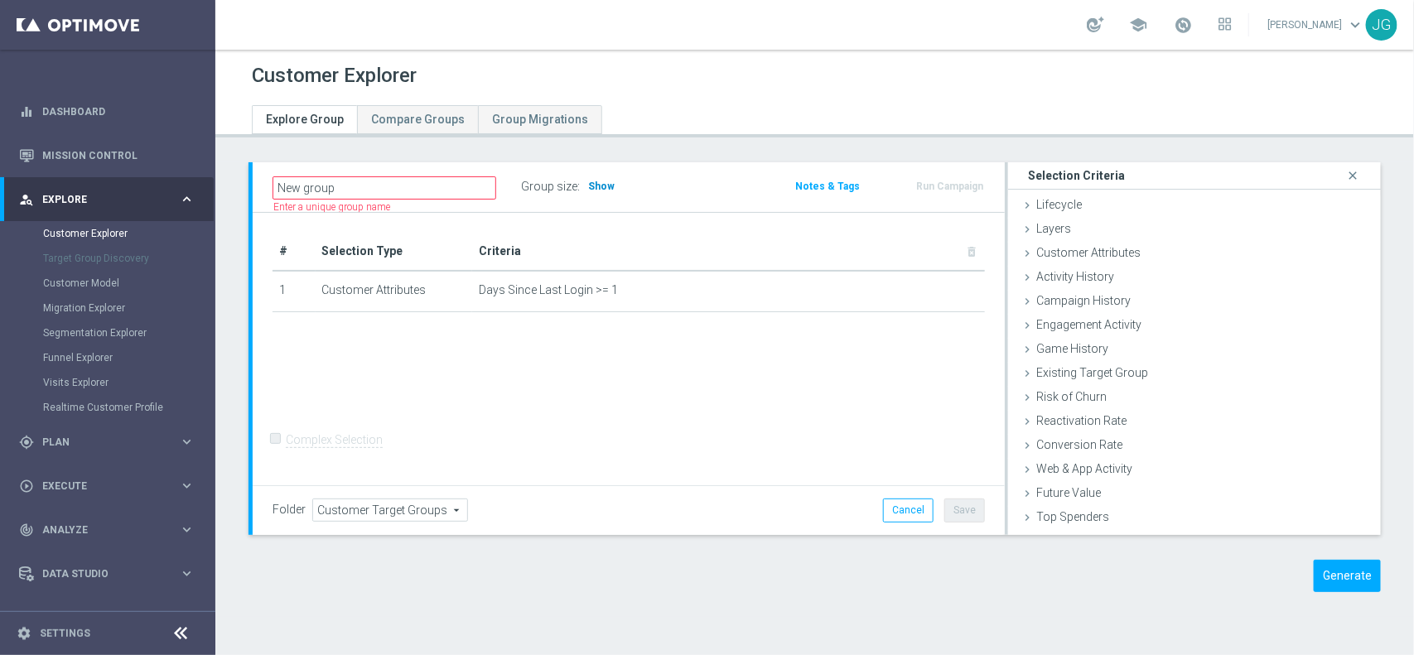
click at [602, 179] on h3 "Show" at bounding box center [601, 186] width 30 height 18
click at [939, 287] on icon "mode_edit" at bounding box center [945, 289] width 13 height 13
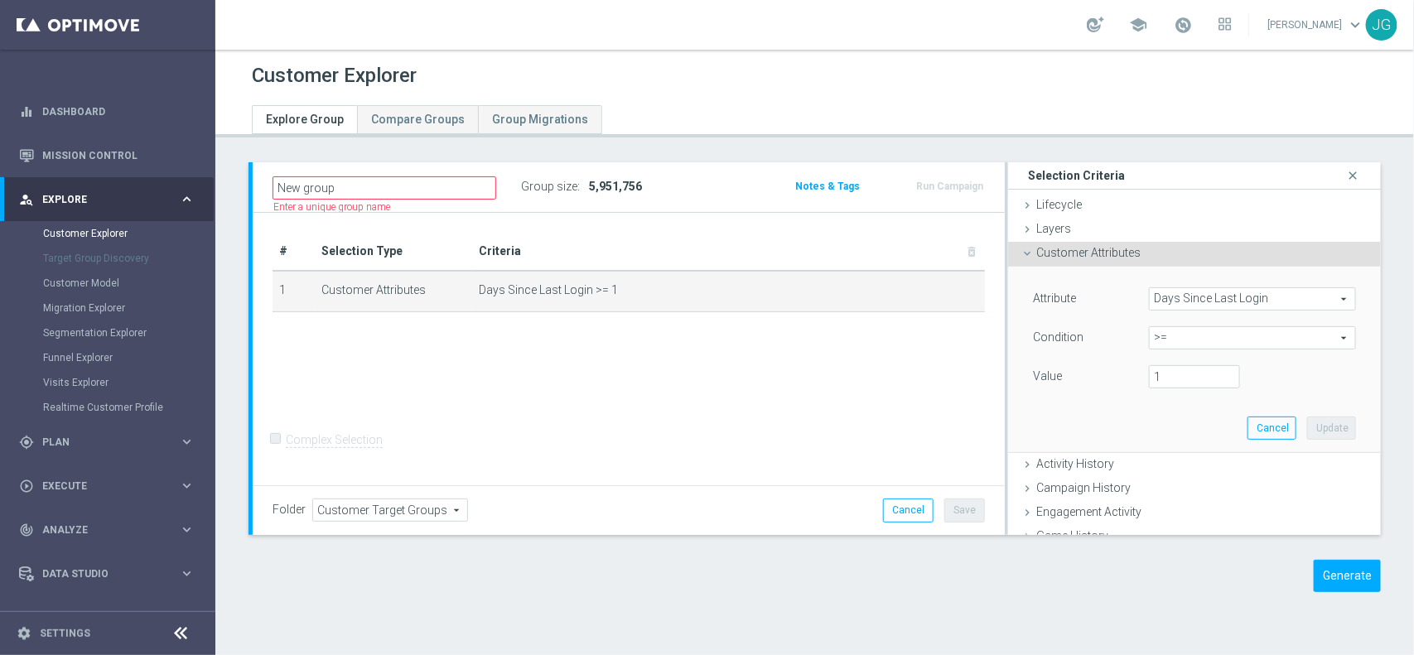
click at [1212, 303] on span "Days Since Last Login" at bounding box center [1252, 299] width 205 height 22
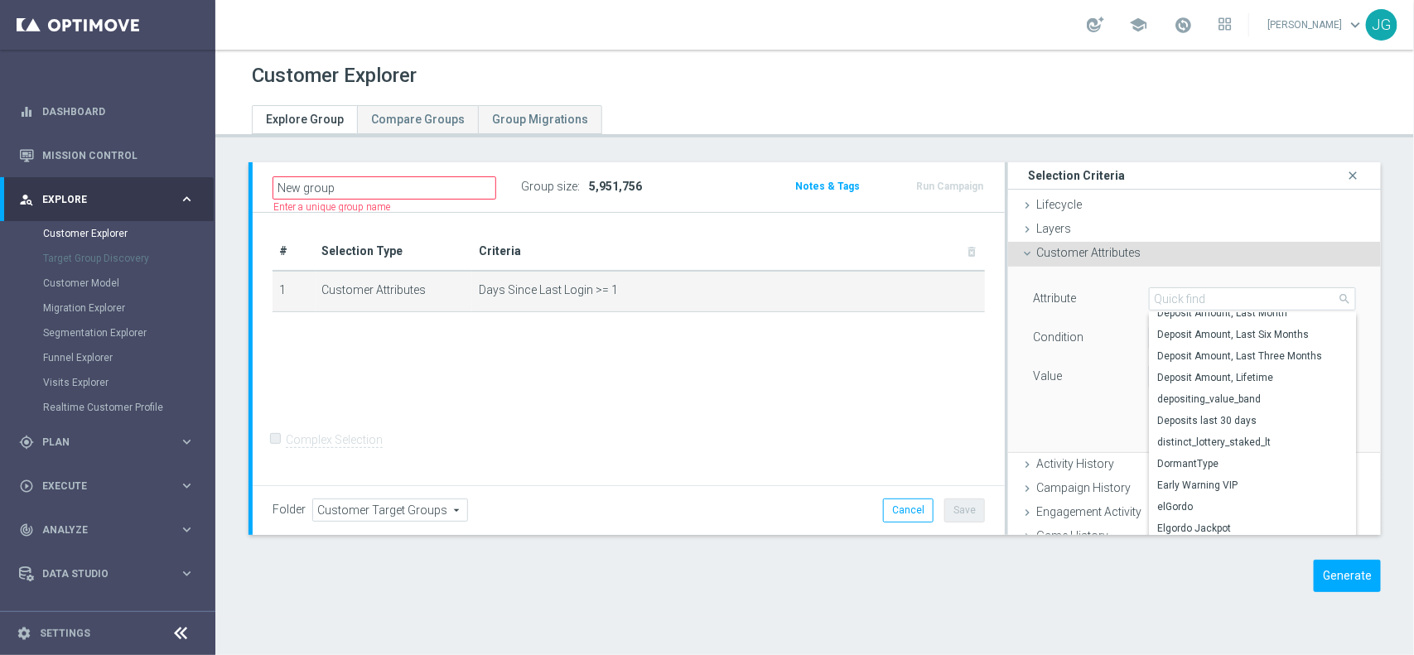
scroll to position [2214, 0]
click at [1239, 394] on span "depositing_value_band" at bounding box center [1252, 390] width 191 height 13
type input "depositing_value_band"
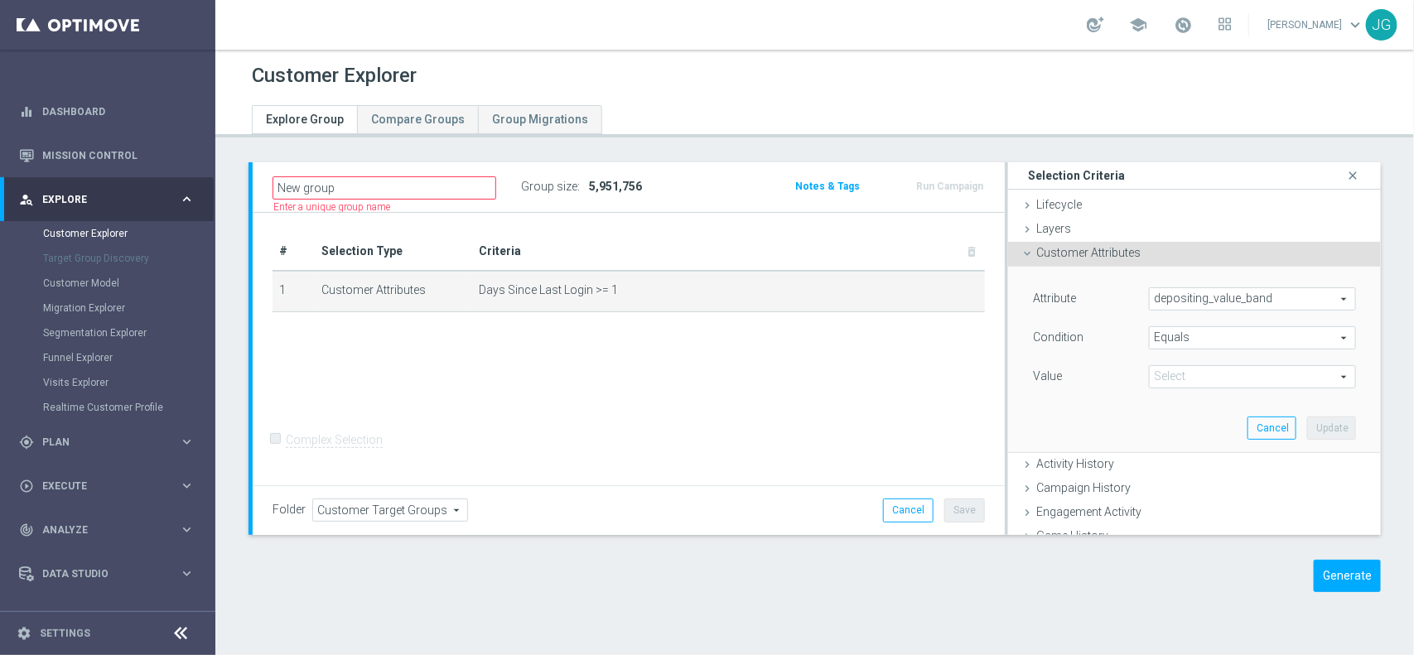
click at [1186, 335] on span "Equals" at bounding box center [1252, 338] width 205 height 22
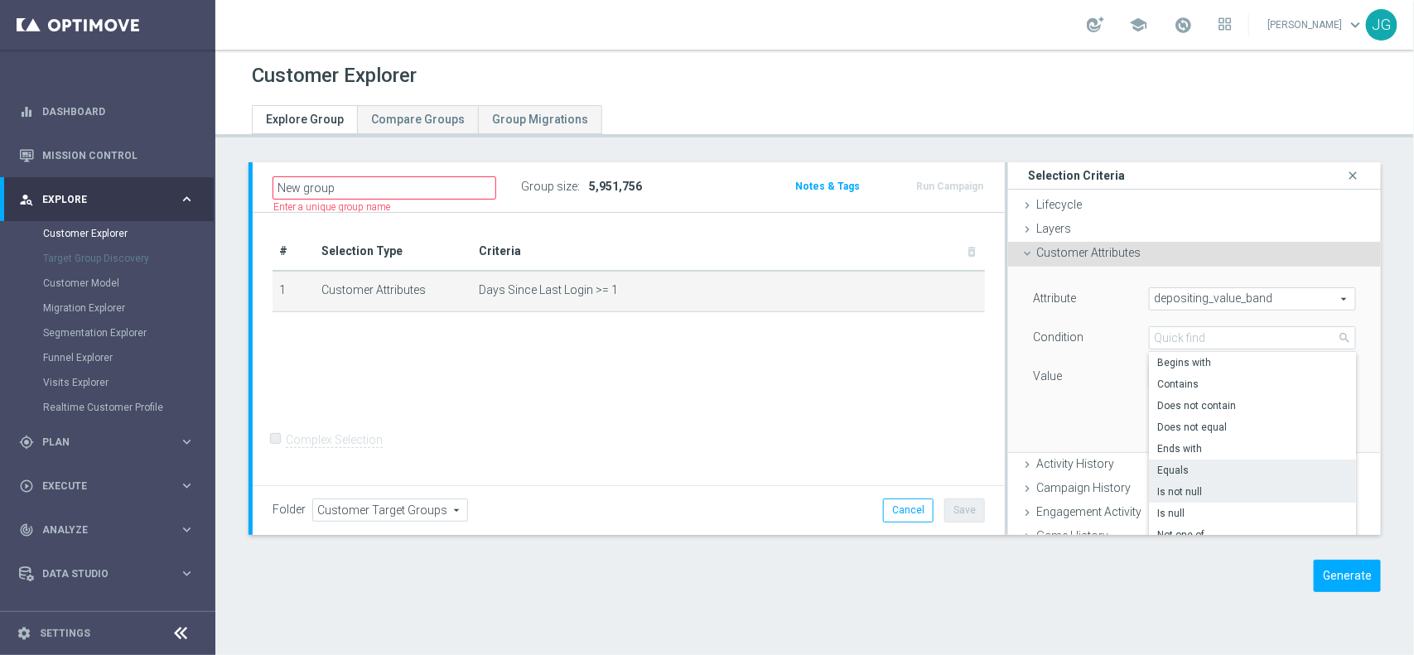
click at [1208, 493] on span "Is not null" at bounding box center [1252, 491] width 191 height 13
type input "Is not null"
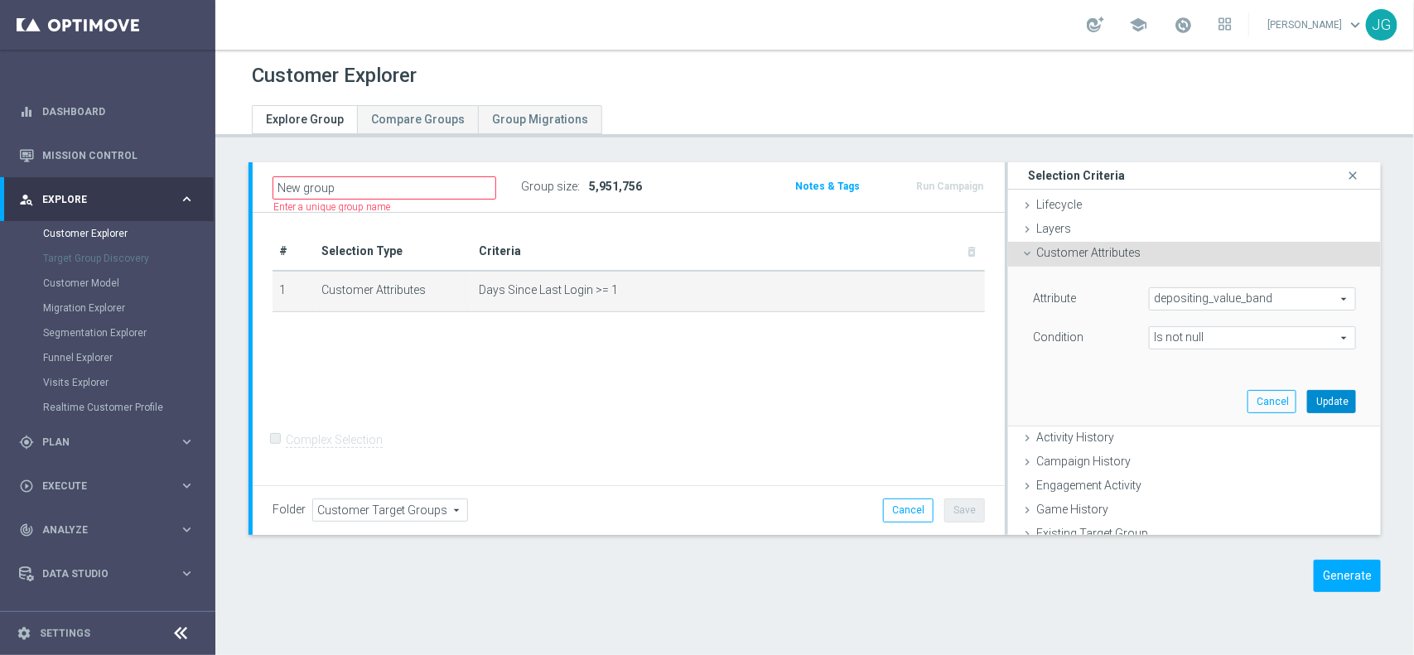
click at [1307, 402] on button "Update" at bounding box center [1331, 401] width 49 height 23
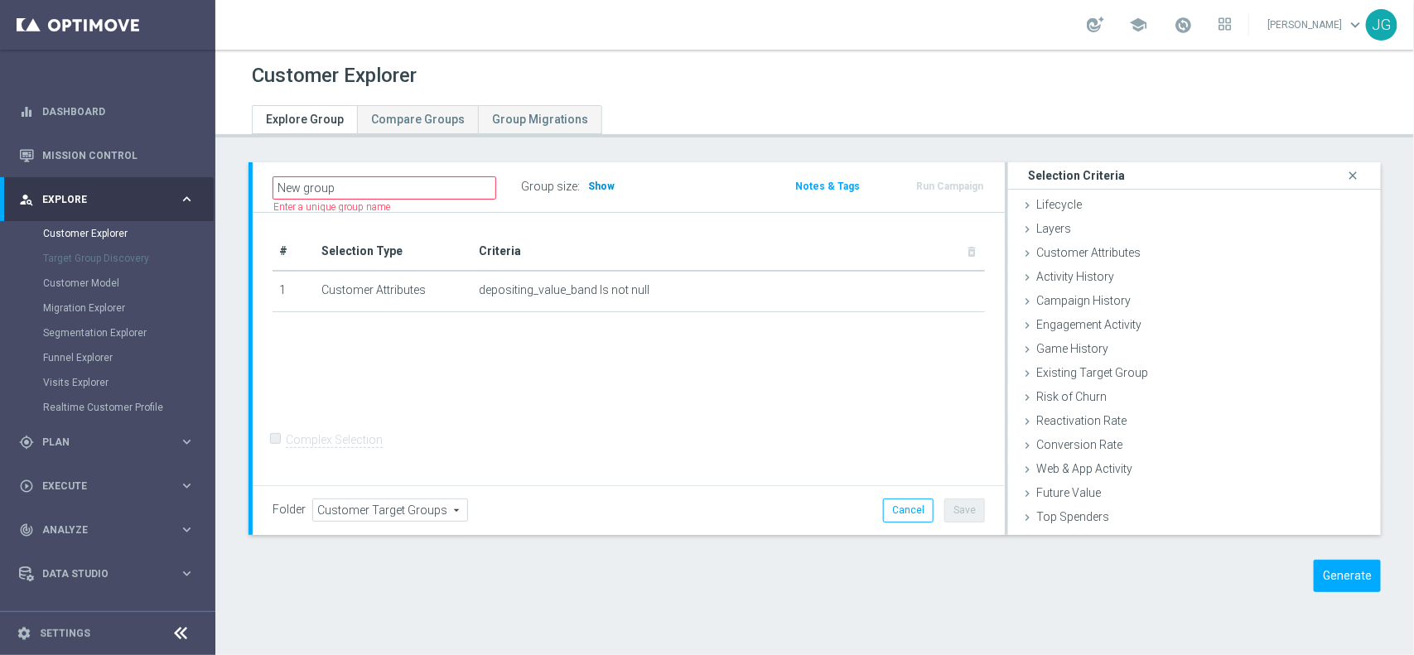
click at [601, 181] on span "Show" at bounding box center [601, 187] width 27 height 12
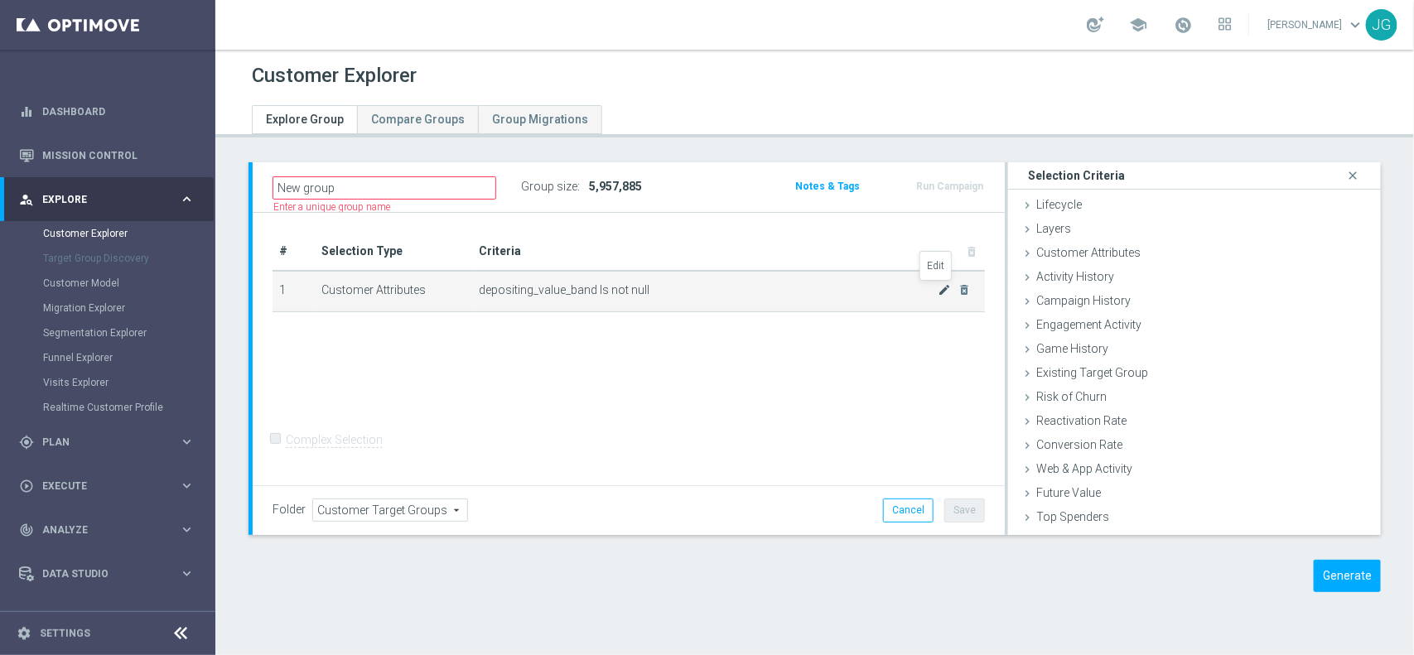
click at [939, 288] on icon "mode_edit" at bounding box center [945, 289] width 13 height 13
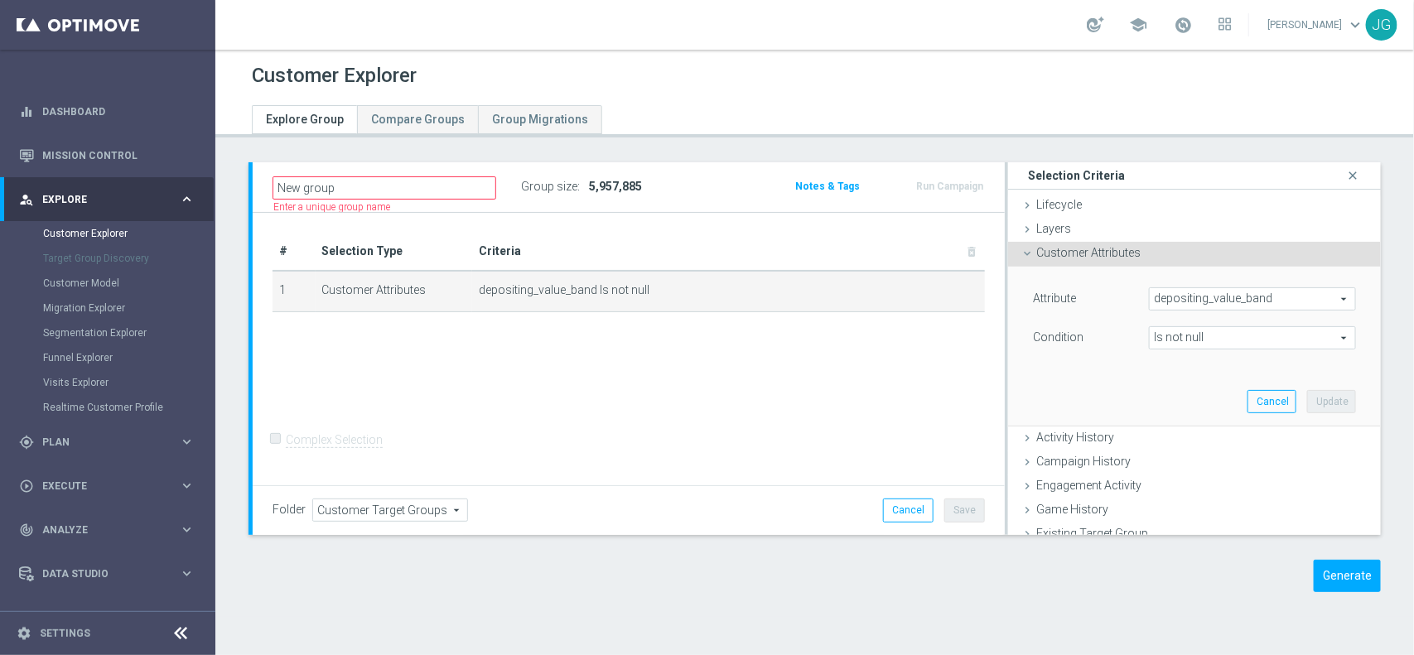
click at [1223, 333] on span "Is not null" at bounding box center [1252, 338] width 205 height 22
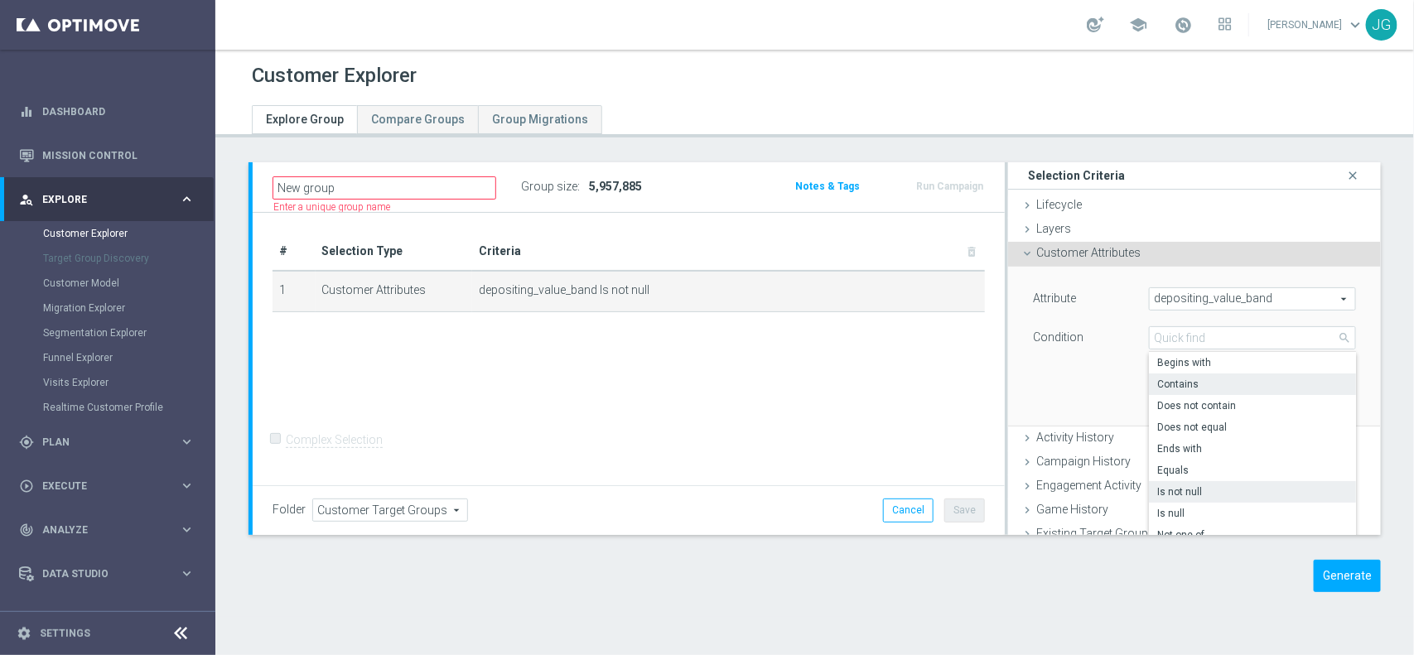
click at [1209, 384] on span "Contains" at bounding box center [1252, 384] width 191 height 13
type input "Contains"
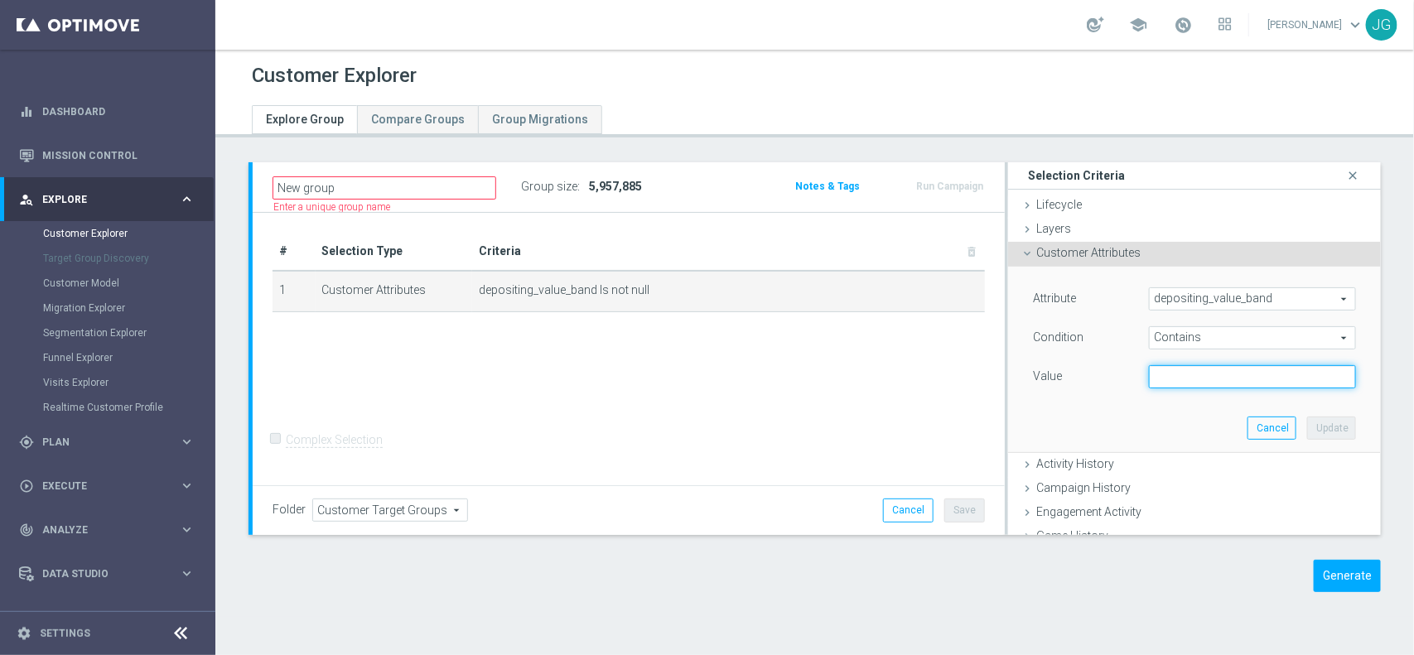
click at [1205, 381] on input "text" at bounding box center [1252, 376] width 207 height 23
click at [895, 374] on div "# Selection Type Criteria delete_forever 1 Customer Attributes depositing_value…" at bounding box center [629, 349] width 752 height 273
click at [1232, 297] on span "depositing_value_band" at bounding box center [1252, 299] width 205 height 22
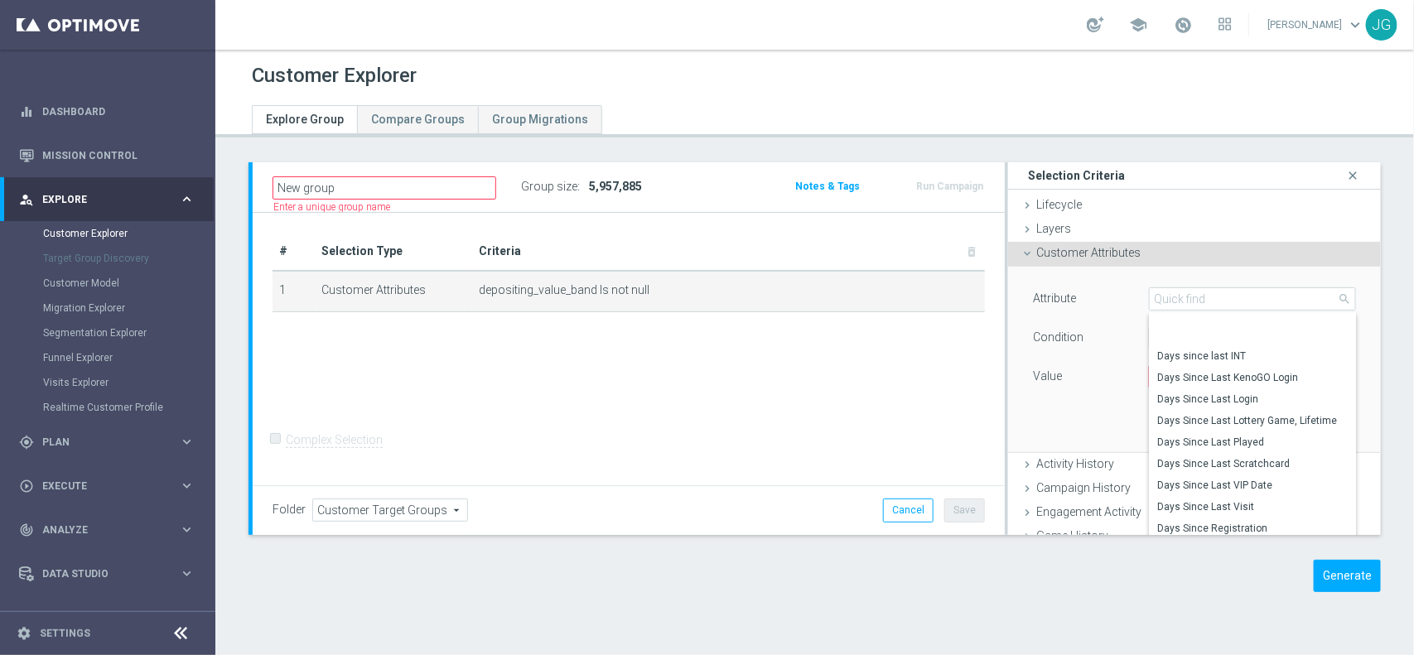
scroll to position [2191, 0]
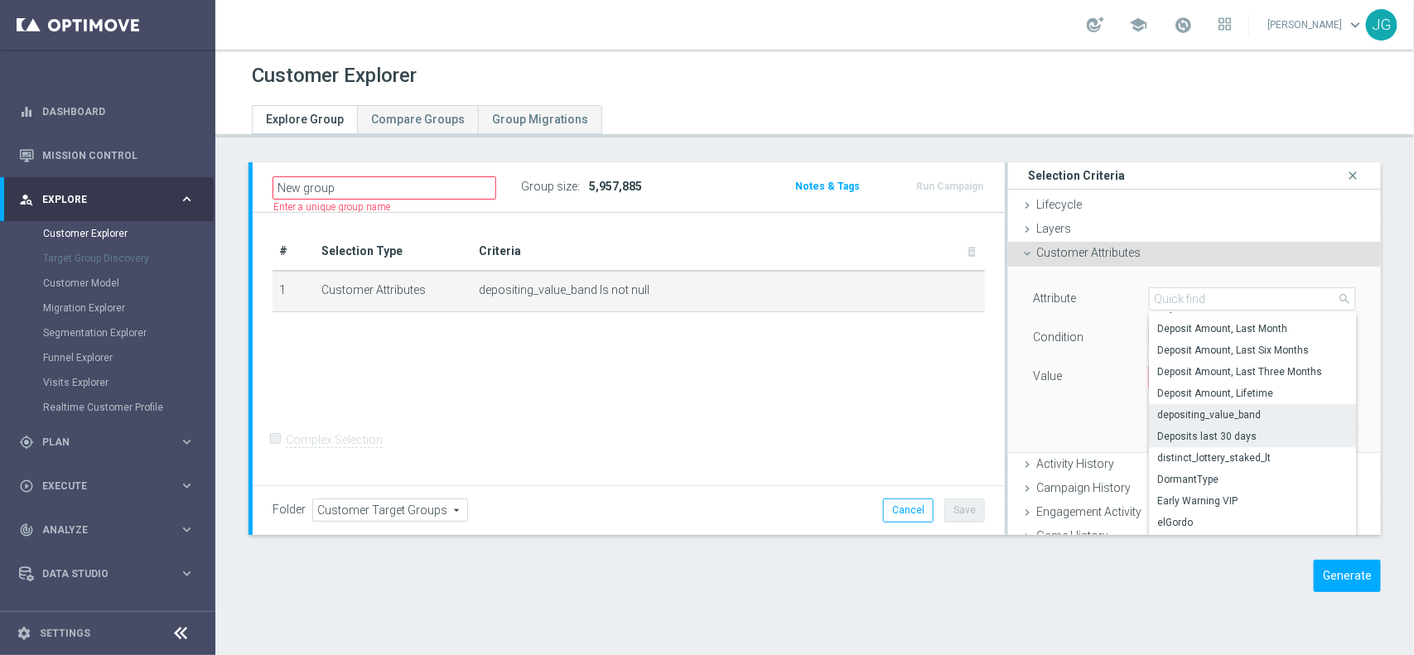
click at [1228, 432] on span "Deposits last 30 days" at bounding box center [1252, 436] width 191 height 13
type input "Deposits last 30 days"
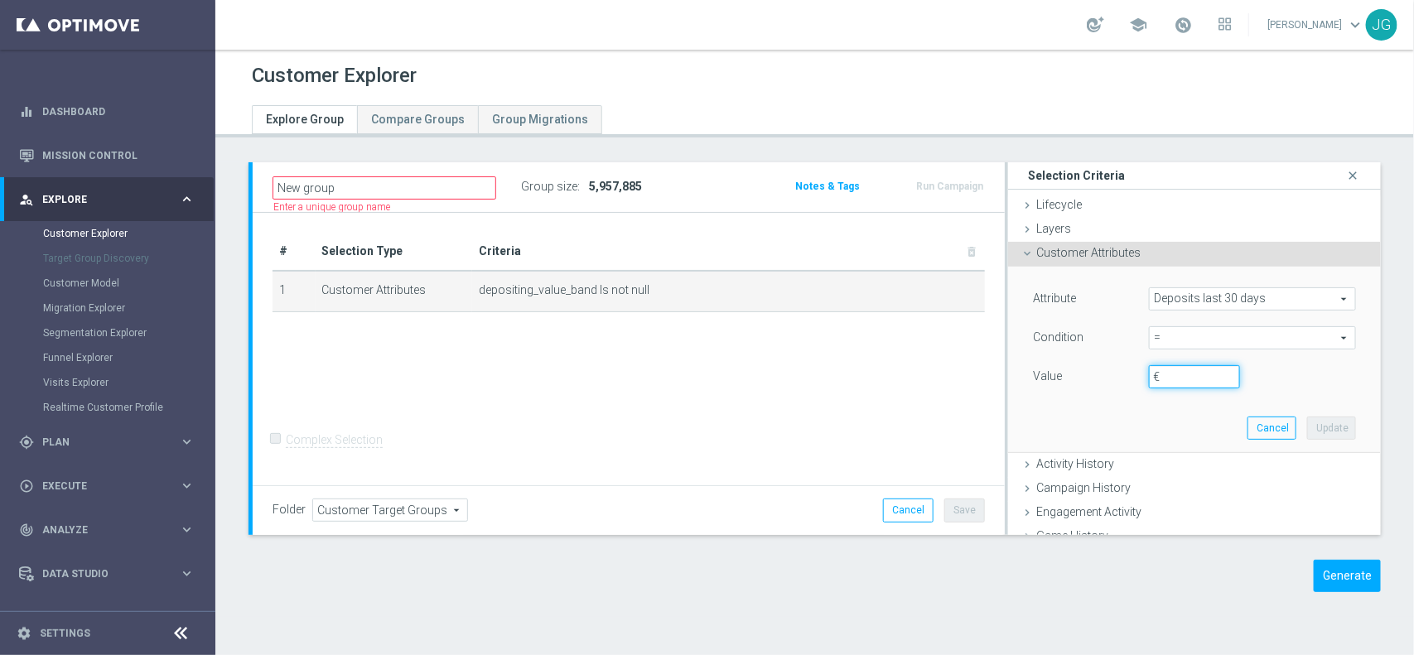
click at [1182, 379] on input "€" at bounding box center [1194, 376] width 91 height 23
click at [1199, 335] on span "=" at bounding box center [1252, 338] width 205 height 22
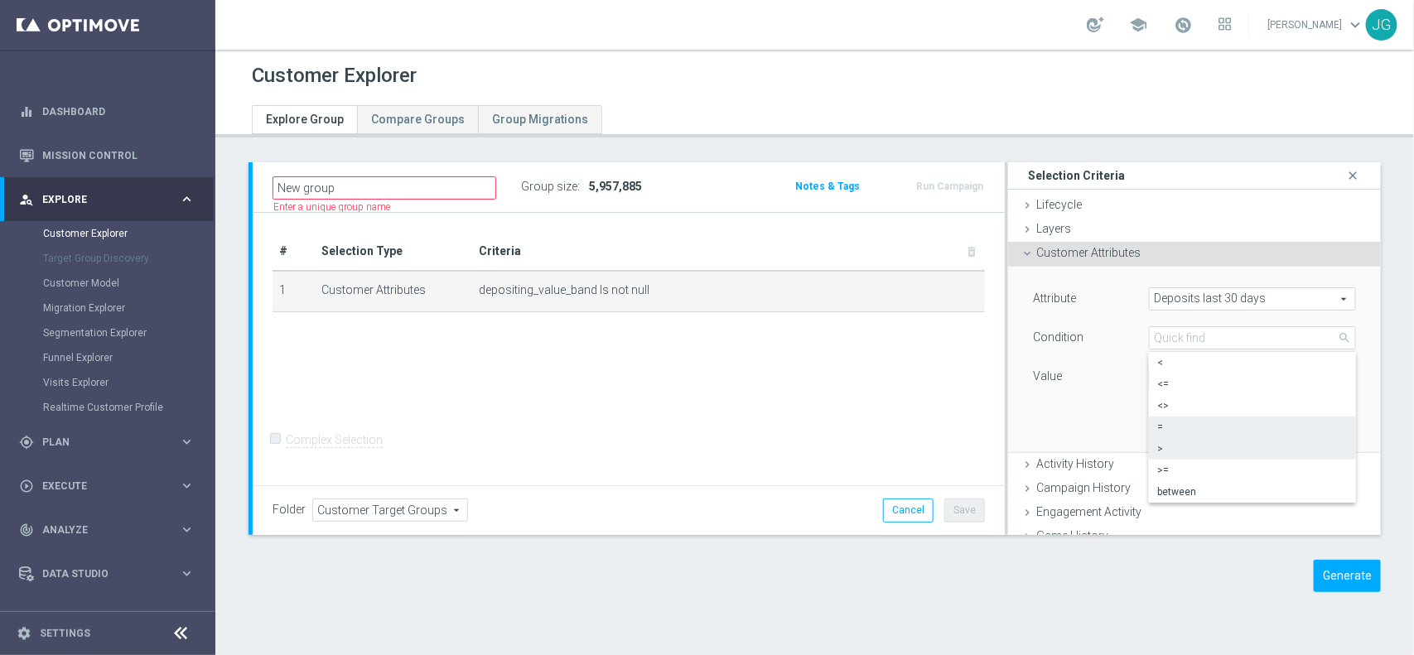
click at [1179, 456] on label ">" at bounding box center [1252, 449] width 207 height 22
click at [1181, 335] on span ">" at bounding box center [1252, 338] width 205 height 22
drag, startPoint x: 1173, startPoint y: 466, endPoint x: 1170, endPoint y: 431, distance: 34.9
click at [1173, 465] on span ">=" at bounding box center [1252, 470] width 191 height 13
type input ">="
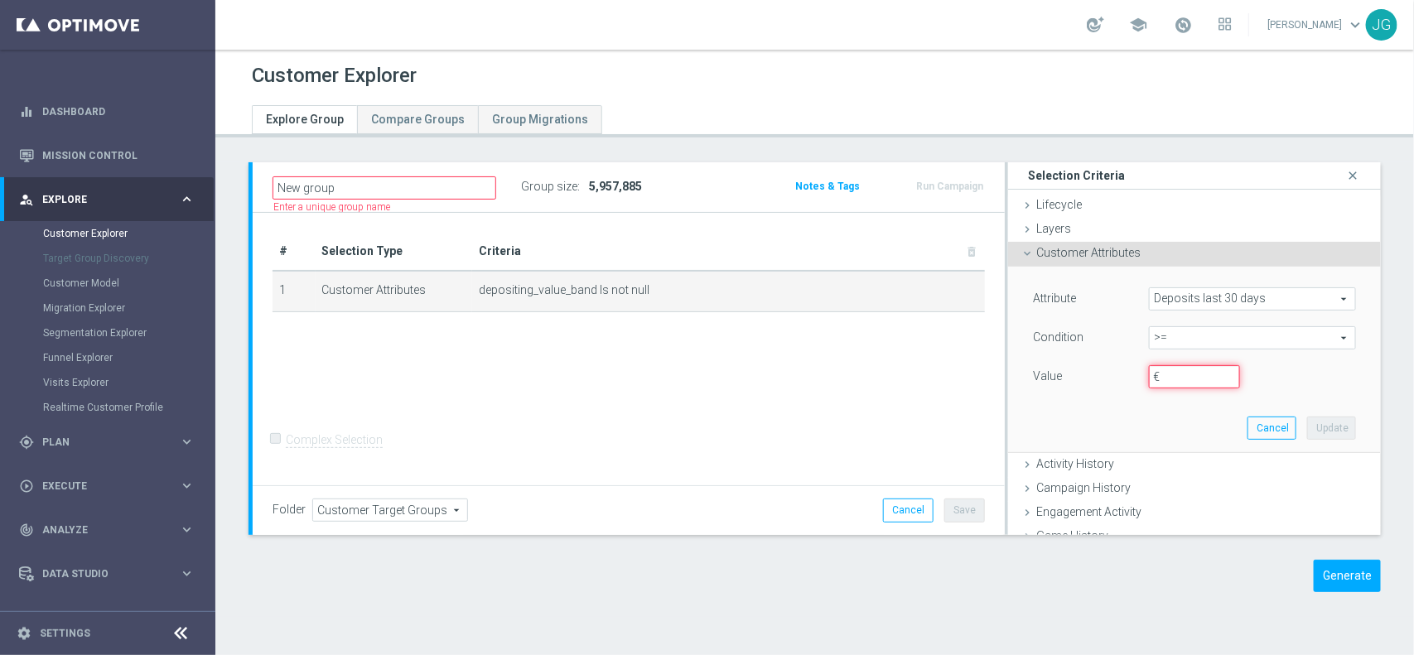
click at [1164, 369] on input "€" at bounding box center [1194, 376] width 91 height 23
type input "1"
click at [1307, 427] on button "Update" at bounding box center [1331, 428] width 49 height 23
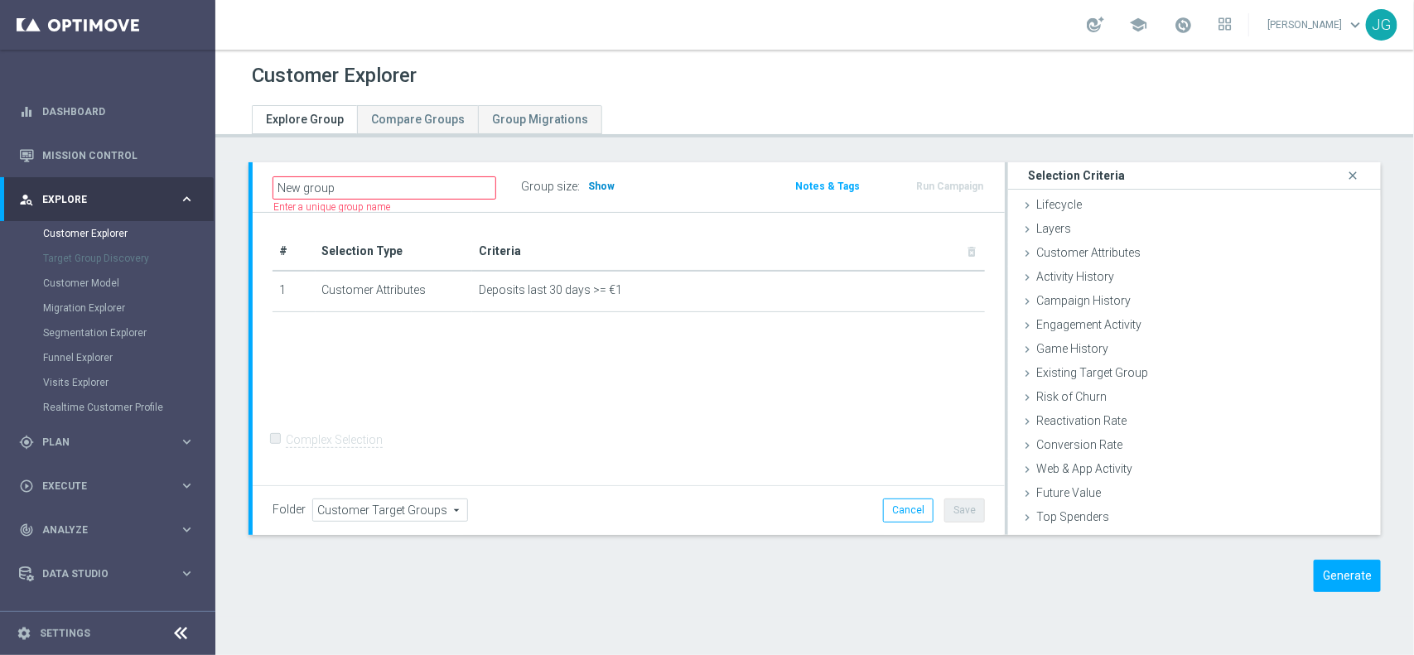
click at [601, 191] on span "Show" at bounding box center [601, 187] width 27 height 12
